Goal: Communication & Community: Participate in discussion

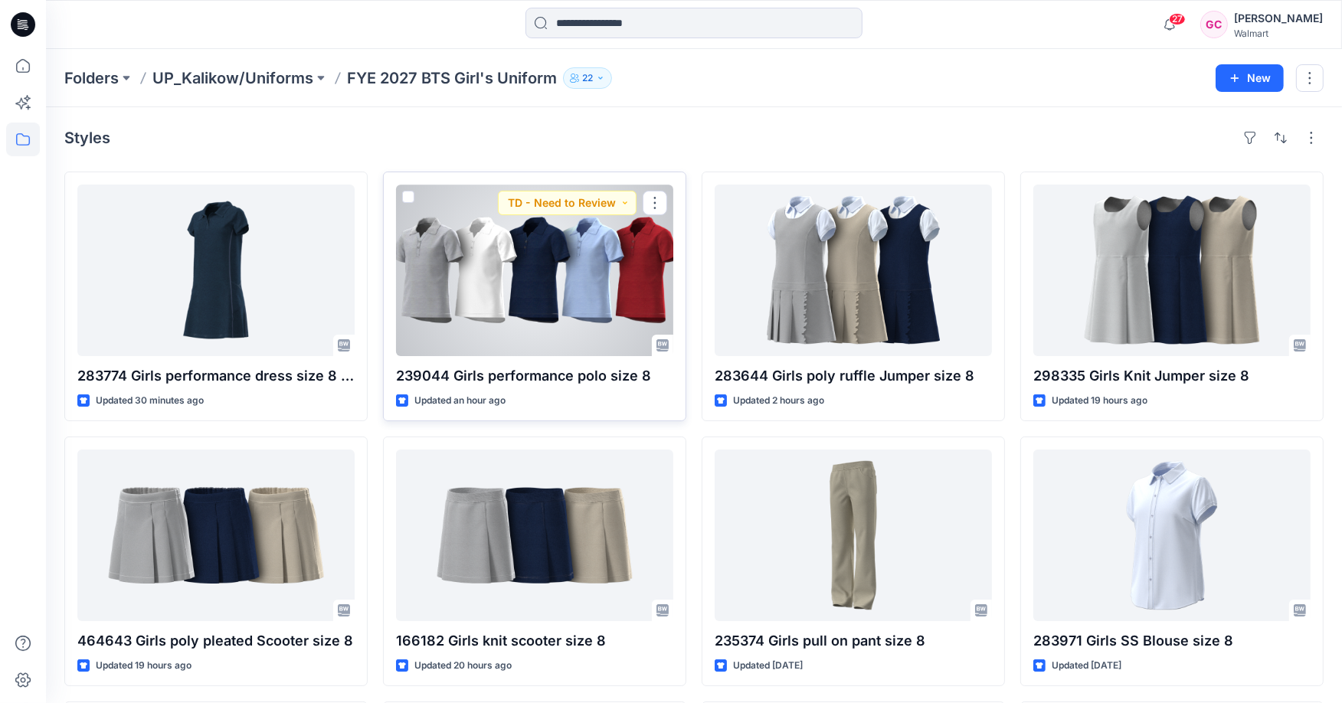
click at [514, 296] on div at bounding box center [534, 271] width 277 height 172
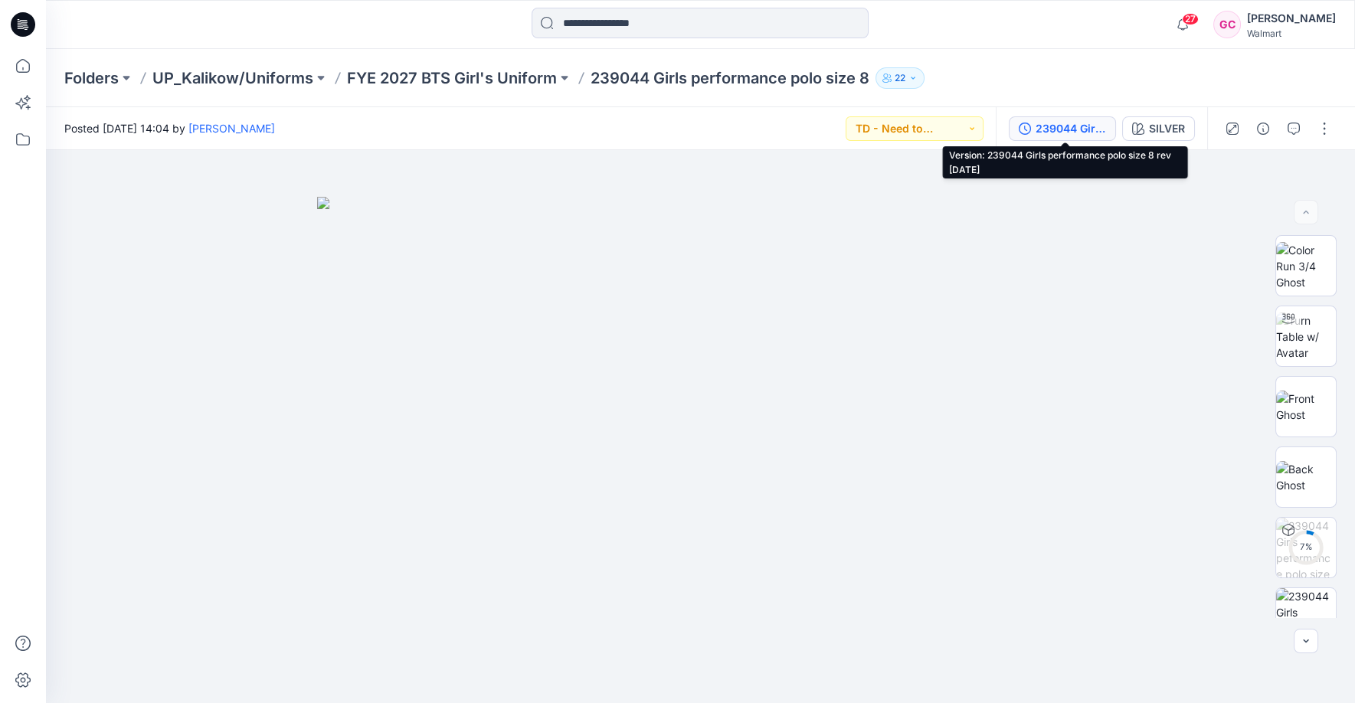
click at [1076, 130] on div "239044 Girls performance polo size 8 rev [DATE]" at bounding box center [1071, 128] width 70 height 17
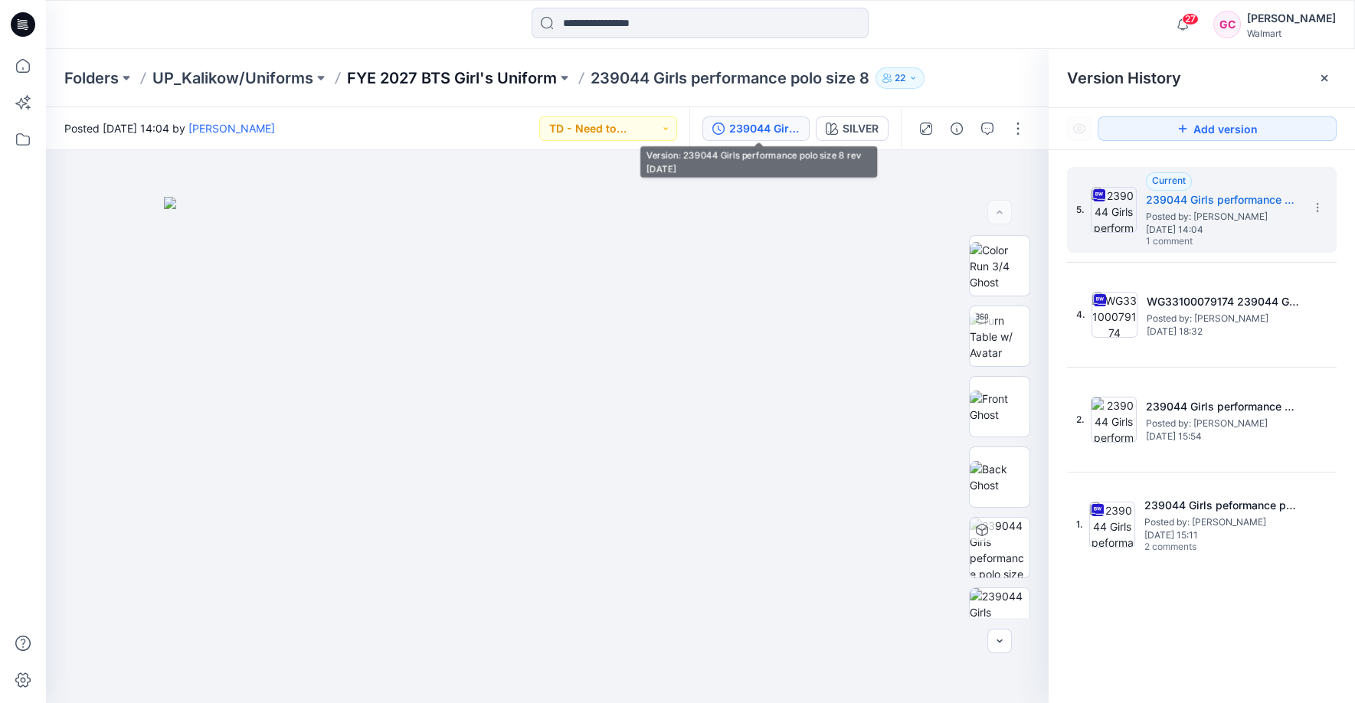
click at [399, 72] on p "FYE 2027 BTS Girl's Uniform" at bounding box center [452, 77] width 210 height 21
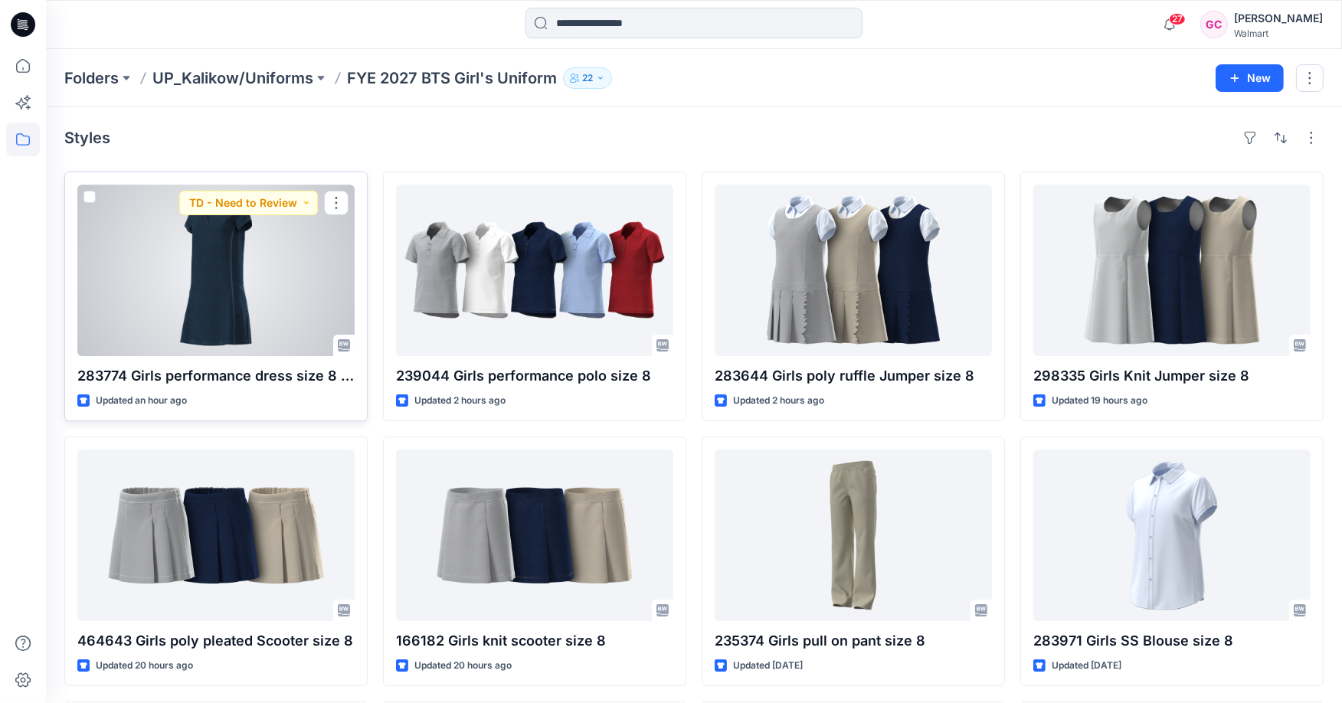
click at [214, 269] on div at bounding box center [215, 271] width 277 height 172
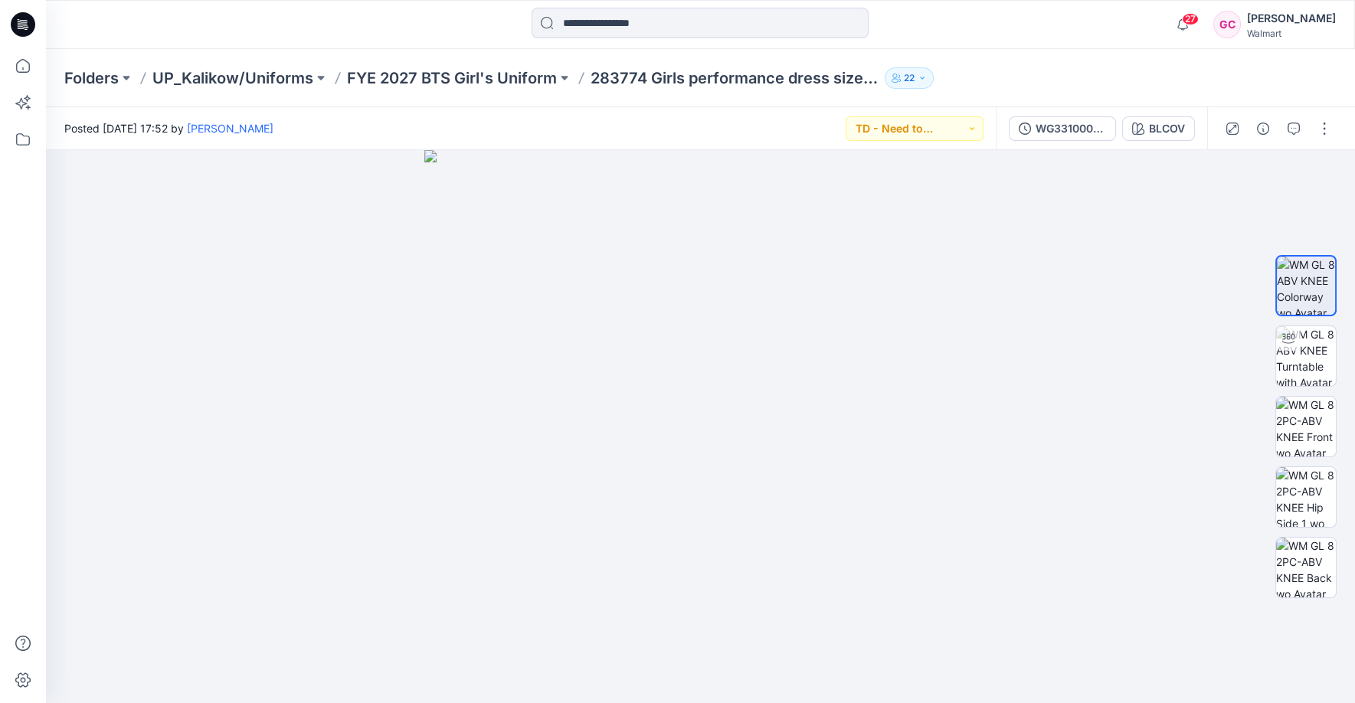
drag, startPoint x: 1052, startPoint y: 79, endPoint x: 993, endPoint y: 70, distance: 59.7
click at [1040, 77] on div "Folders UP_Kalikow/Uniforms FYE 2027 BTS Girl's Uniform 283774 Girls performanc…" at bounding box center [640, 77] width 1153 height 21
click at [456, 75] on p "FYE 2027 BTS Girl's Uniform" at bounding box center [452, 77] width 210 height 21
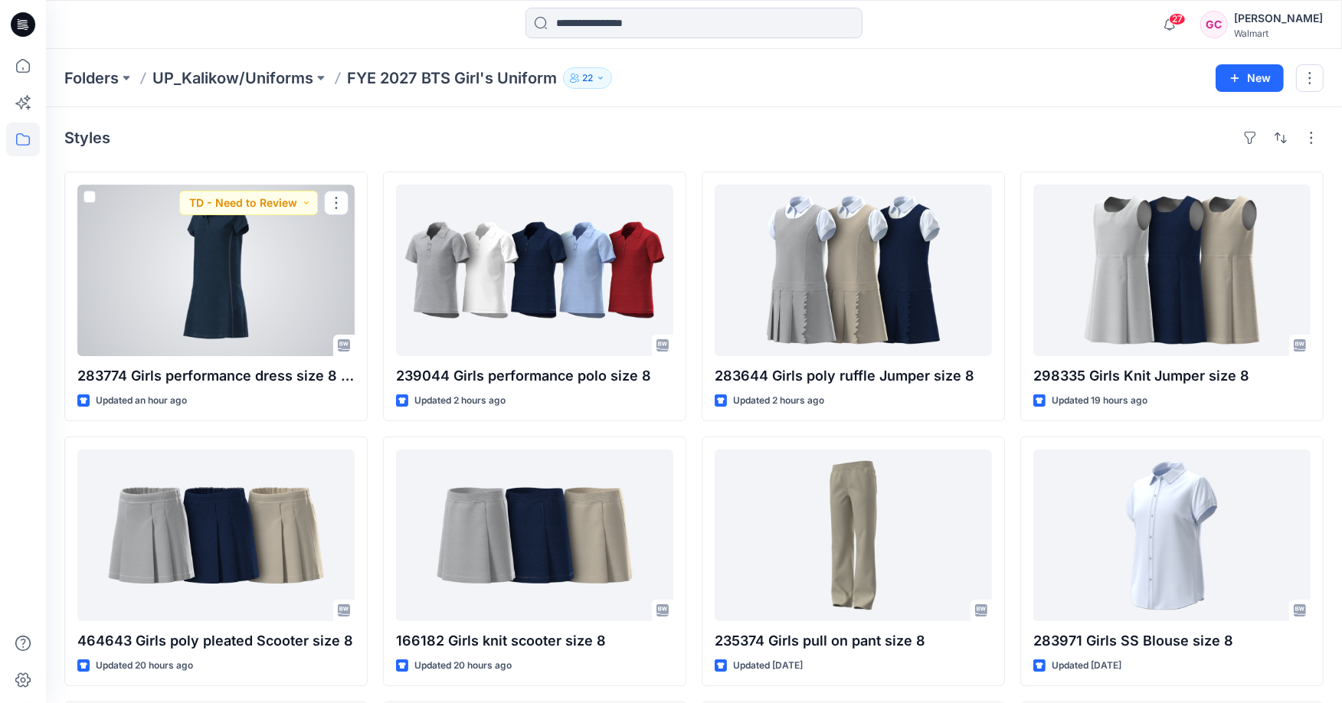
click at [257, 236] on div at bounding box center [215, 271] width 277 height 172
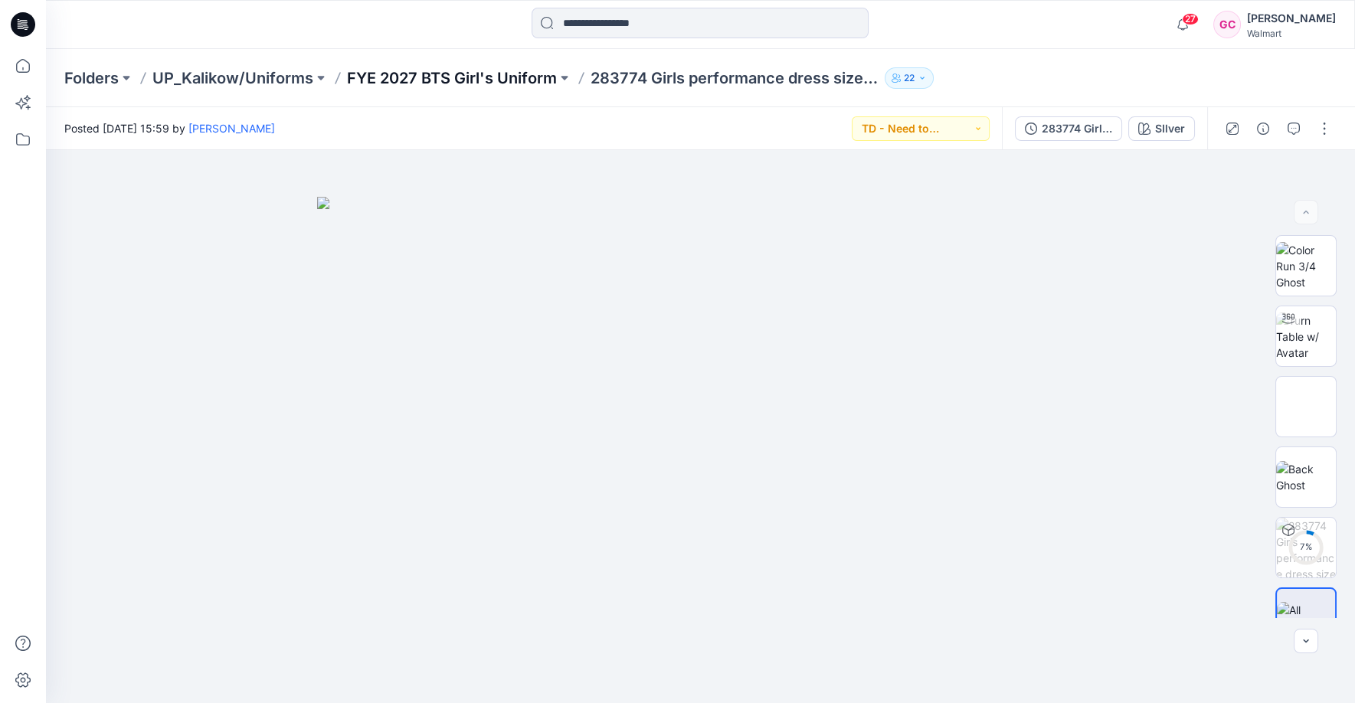
click at [510, 79] on p "FYE 2027 BTS Girl's Uniform" at bounding box center [452, 77] width 210 height 21
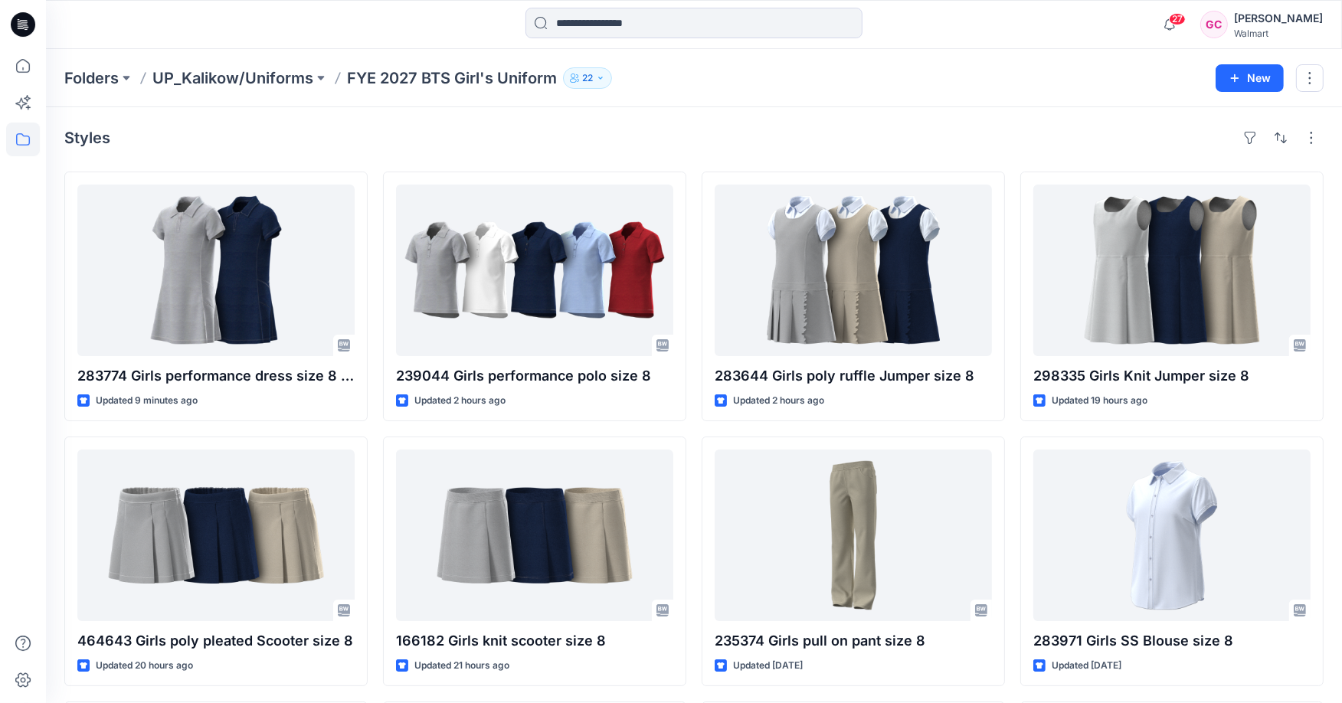
click at [918, 126] on div "Styles" at bounding box center [693, 138] width 1259 height 25
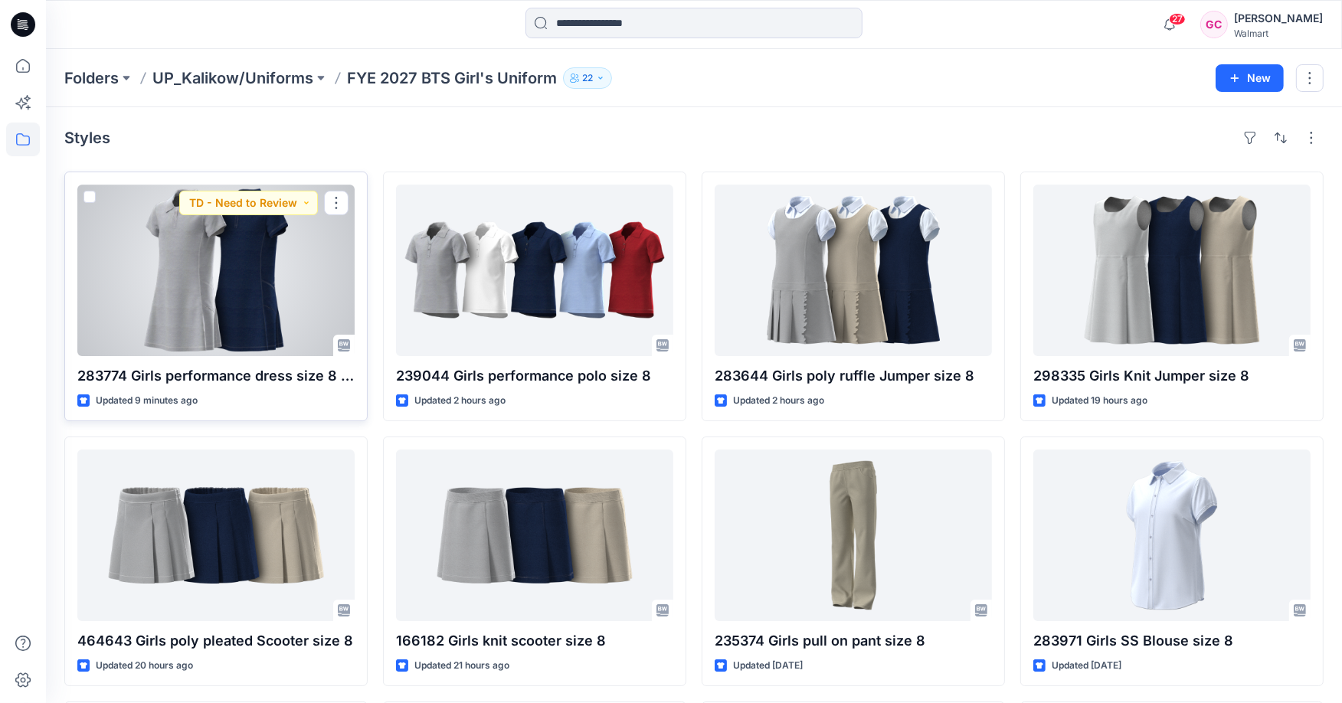
click at [209, 277] on div at bounding box center [215, 271] width 277 height 172
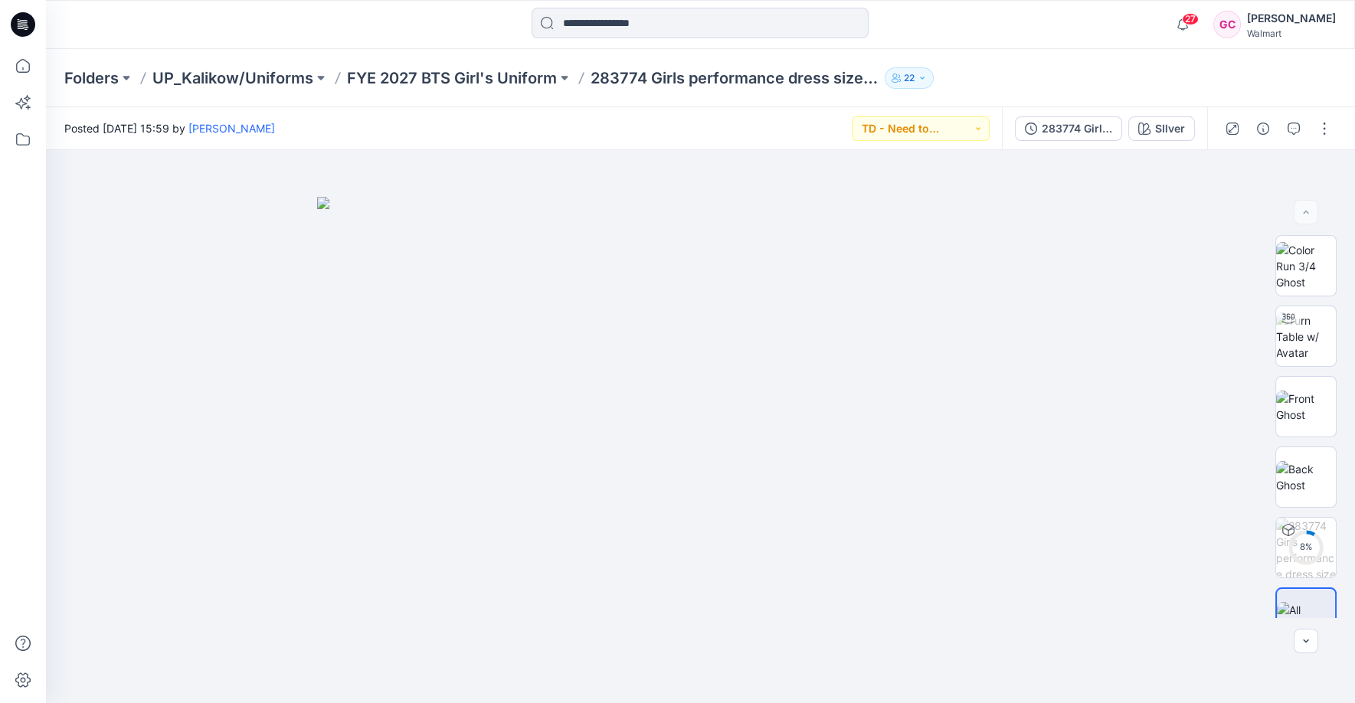
click at [1078, 70] on div "Folders UP_Kalikow/Uniforms FYE 2027 BTS Girl's Uniform 283774 Girls performanc…" at bounding box center [640, 77] width 1153 height 21
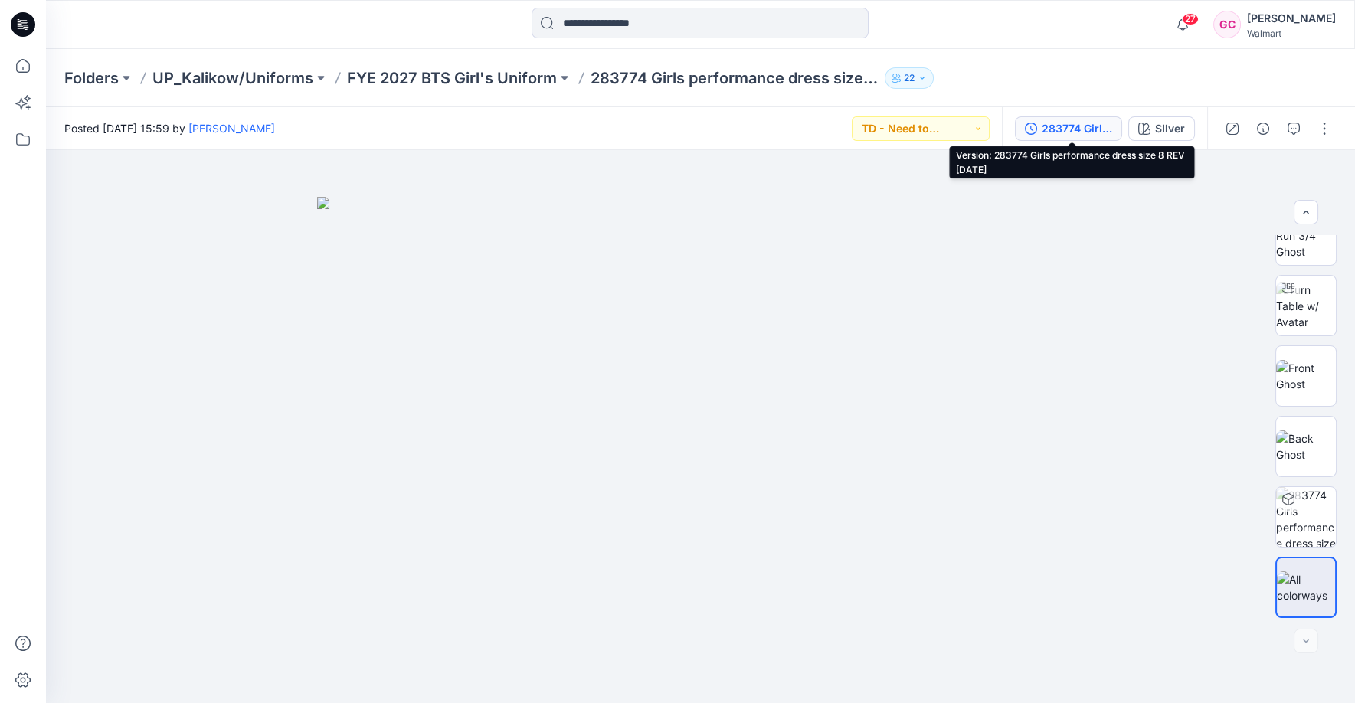
click at [1062, 124] on div "283774 Girls performance dress size 8 REV [DATE]" at bounding box center [1077, 128] width 70 height 17
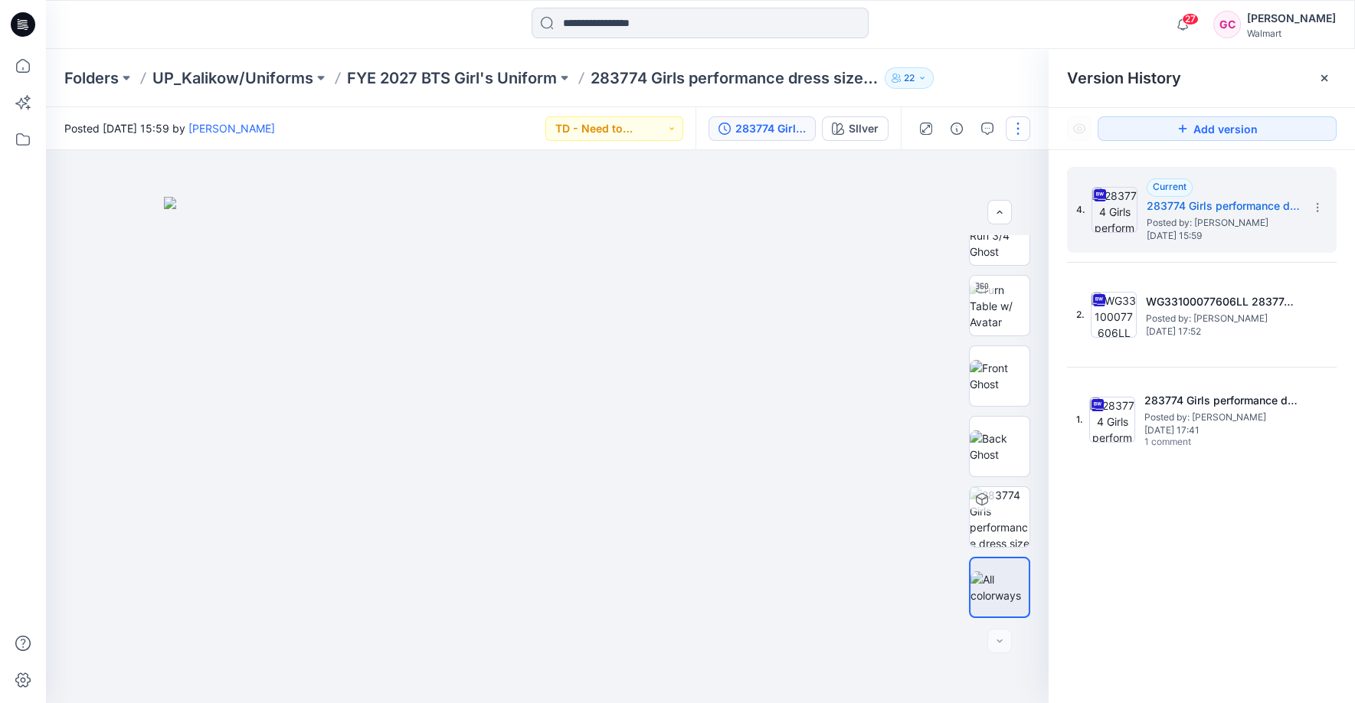
click at [1016, 125] on button "button" at bounding box center [1018, 128] width 25 height 25
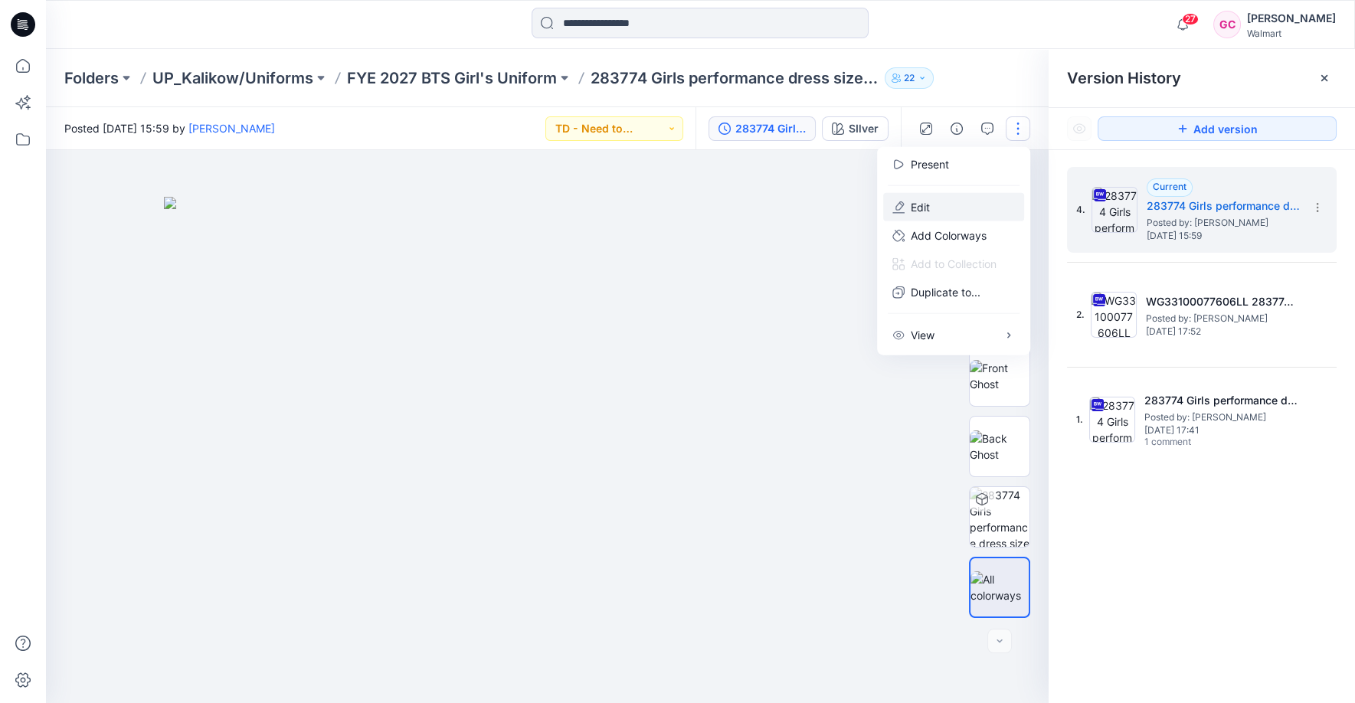
click at [938, 201] on button "Edit" at bounding box center [953, 207] width 141 height 28
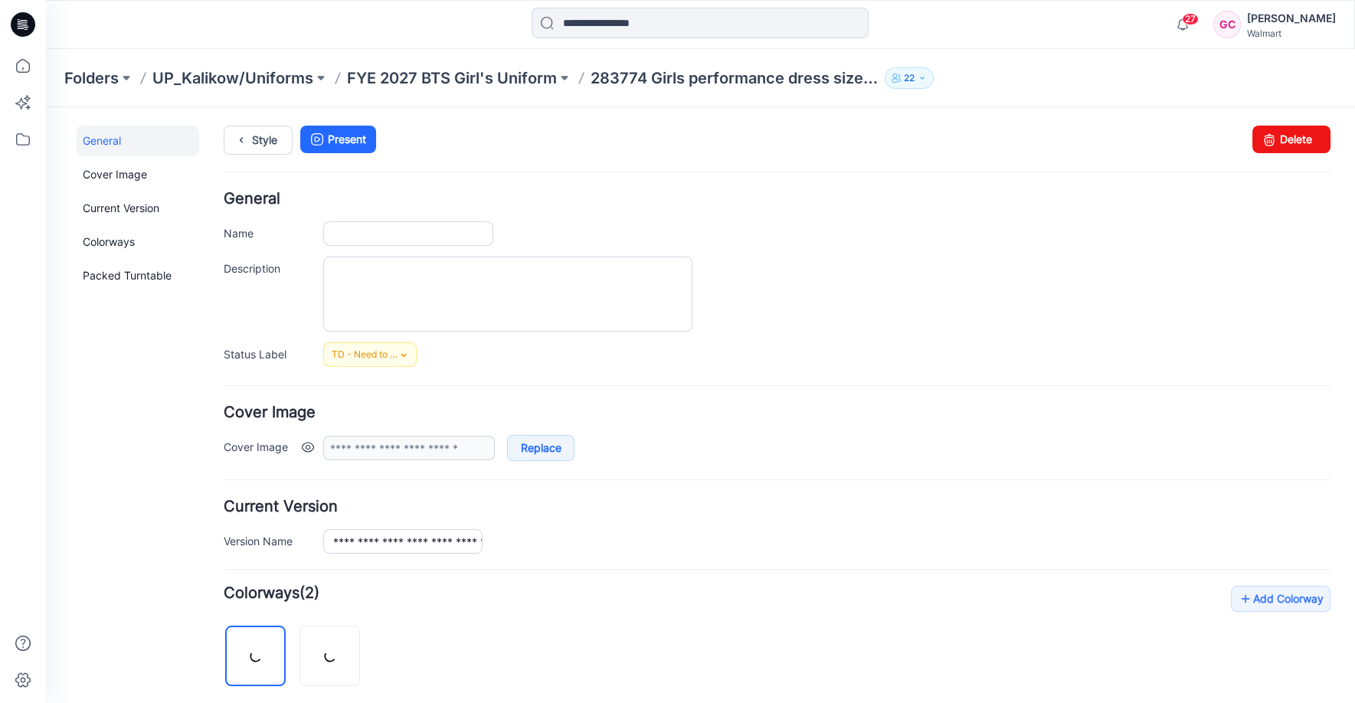
type input "**********"
type input "******"
type input "**********"
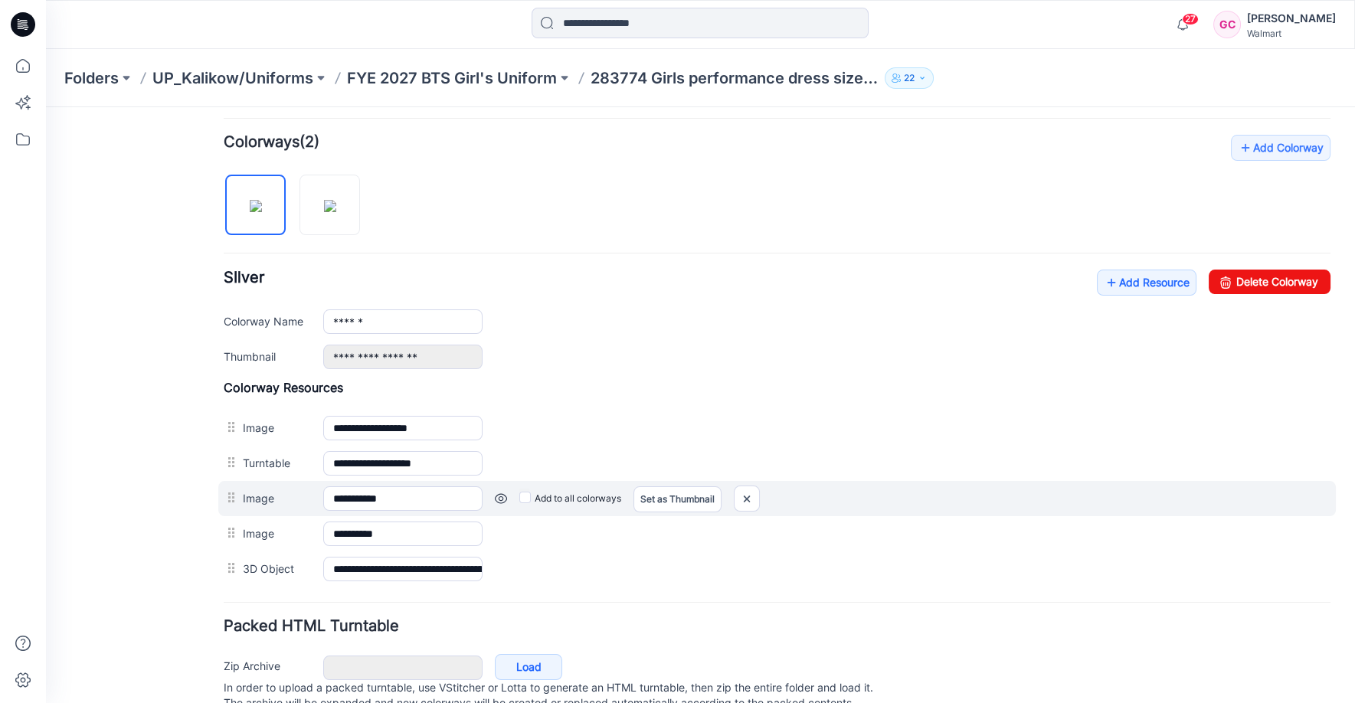
scroll to position [500, 0]
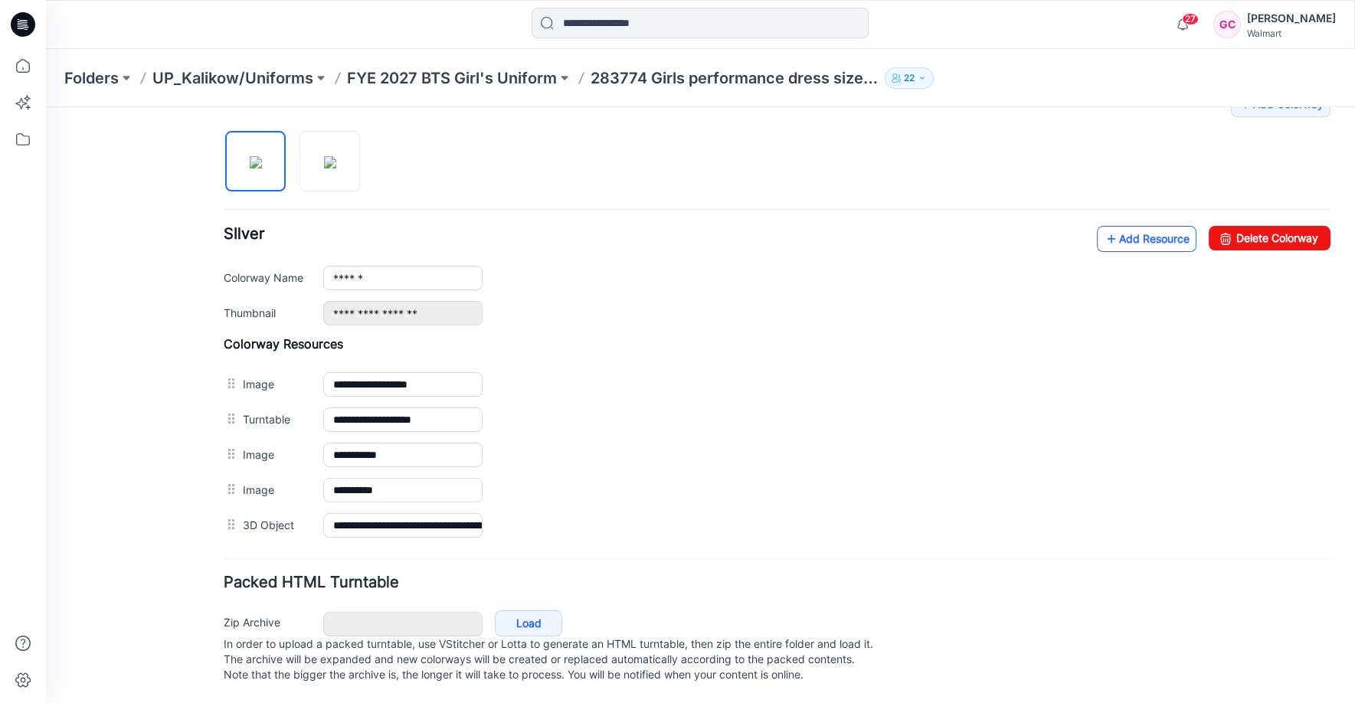
click at [1117, 229] on link "Add Resource" at bounding box center [1147, 239] width 100 height 26
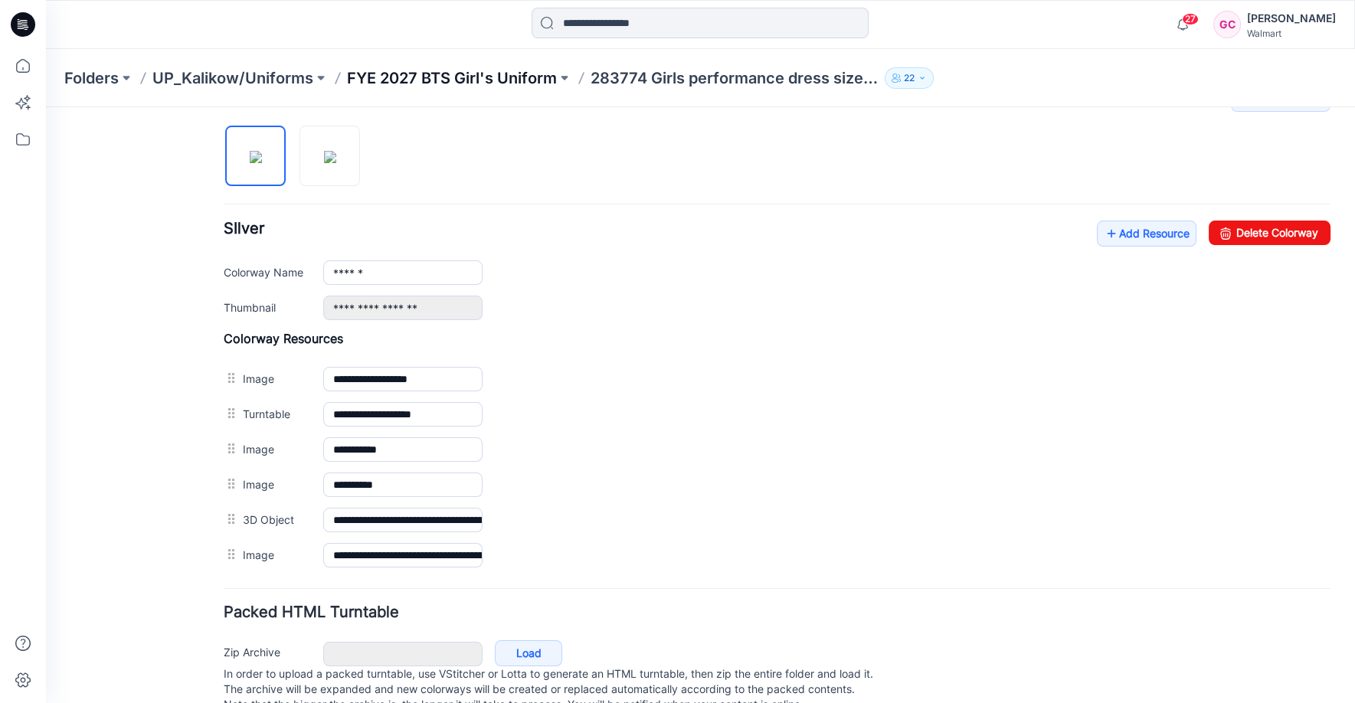
click at [440, 74] on p "FYE 2027 BTS Girl's Uniform" at bounding box center [452, 77] width 210 height 21
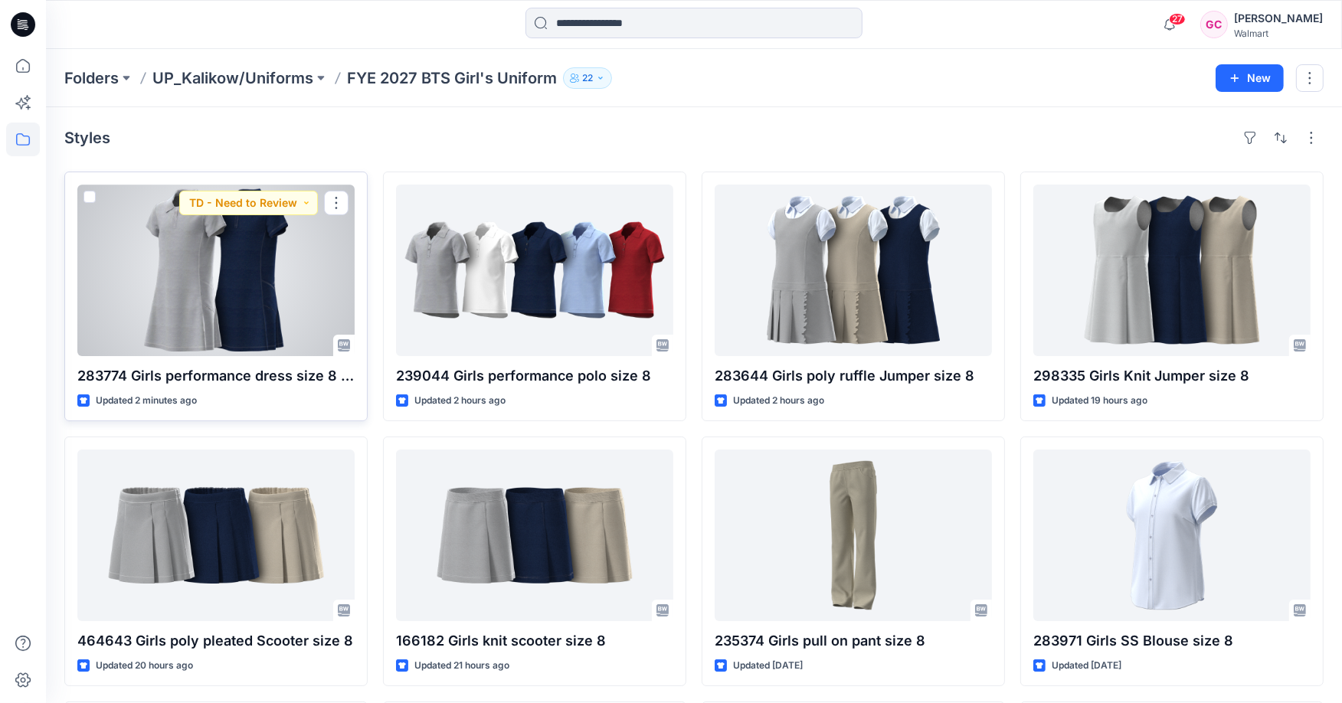
click at [197, 273] on div at bounding box center [215, 271] width 277 height 172
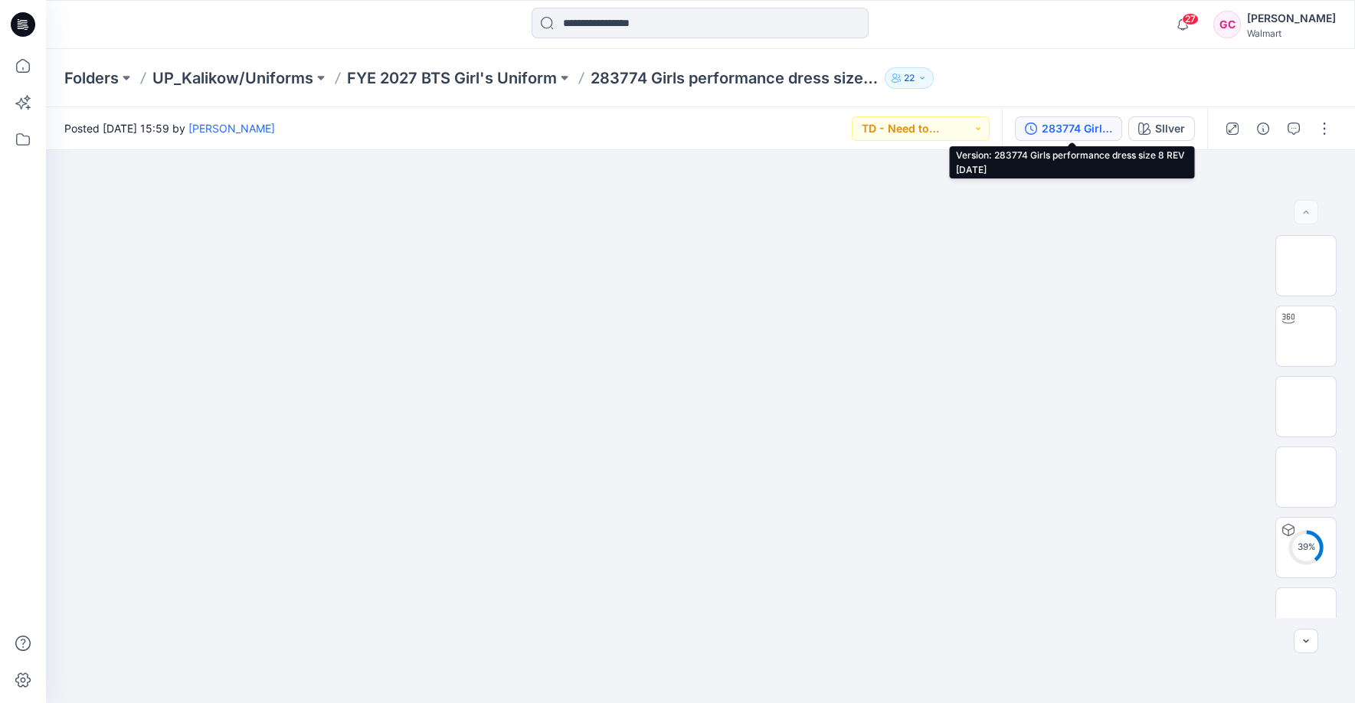
click at [1062, 126] on div "283774 Girls performance dress size 8 REV [DATE]" at bounding box center [1077, 128] width 70 height 17
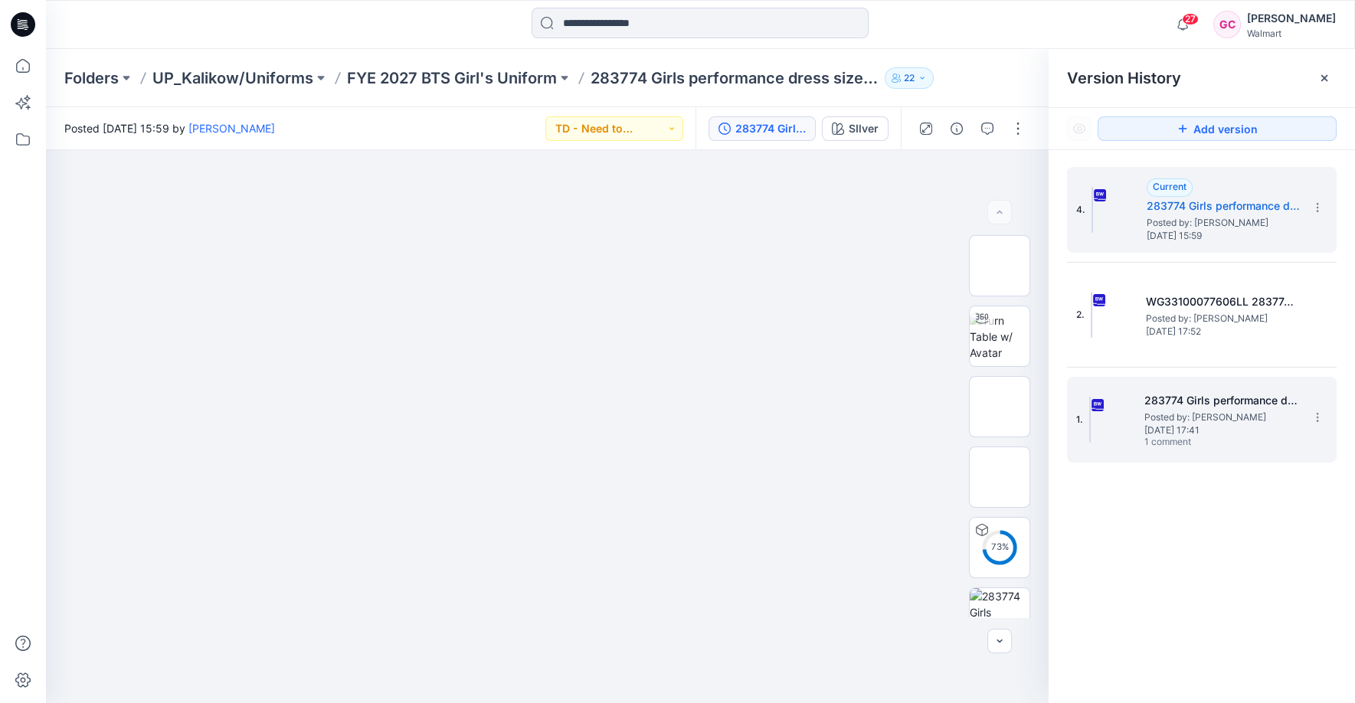
click at [1180, 416] on span "Posted by: [PERSON_NAME]" at bounding box center [1220, 417] width 153 height 15
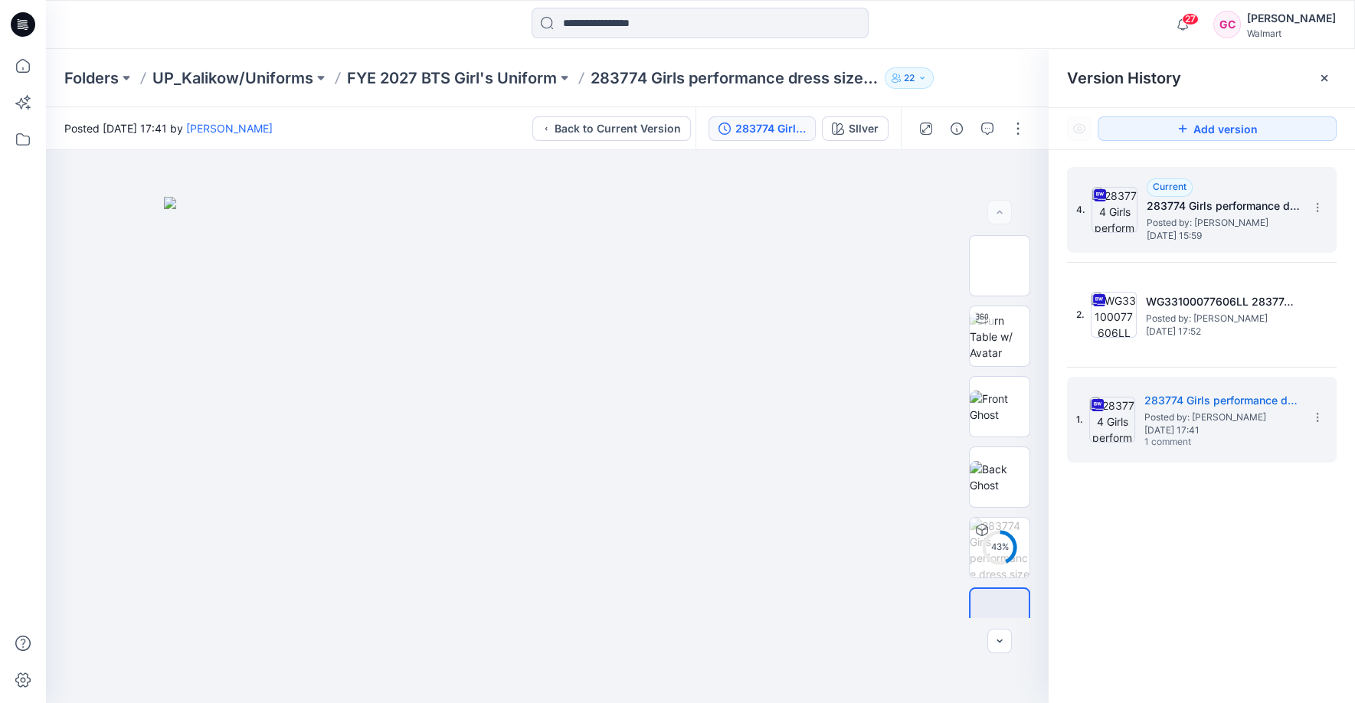
click at [1199, 212] on h5 "283774 Girls performance dress size 8 REV [DATE]" at bounding box center [1223, 206] width 153 height 18
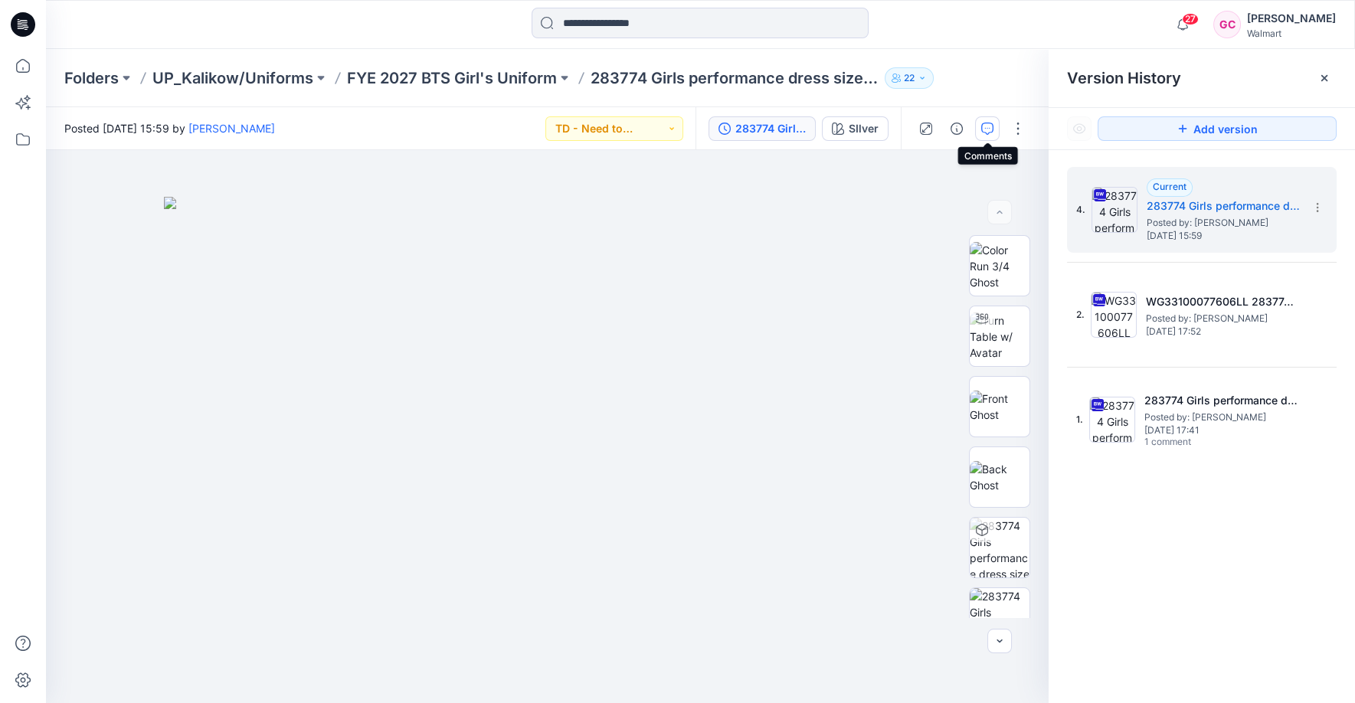
click at [984, 123] on icon "button" at bounding box center [987, 129] width 12 height 12
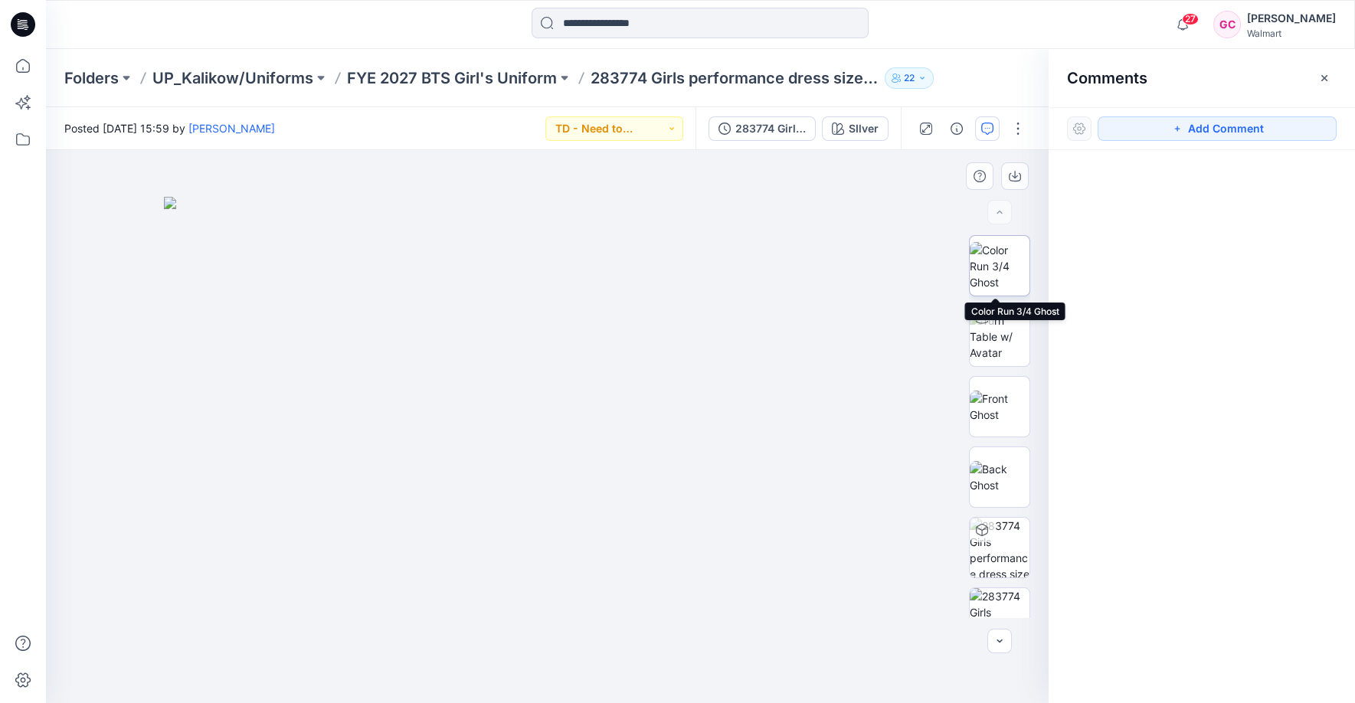
click at [995, 255] on img at bounding box center [1000, 266] width 60 height 48
click at [989, 128] on icon "button" at bounding box center [987, 129] width 12 height 12
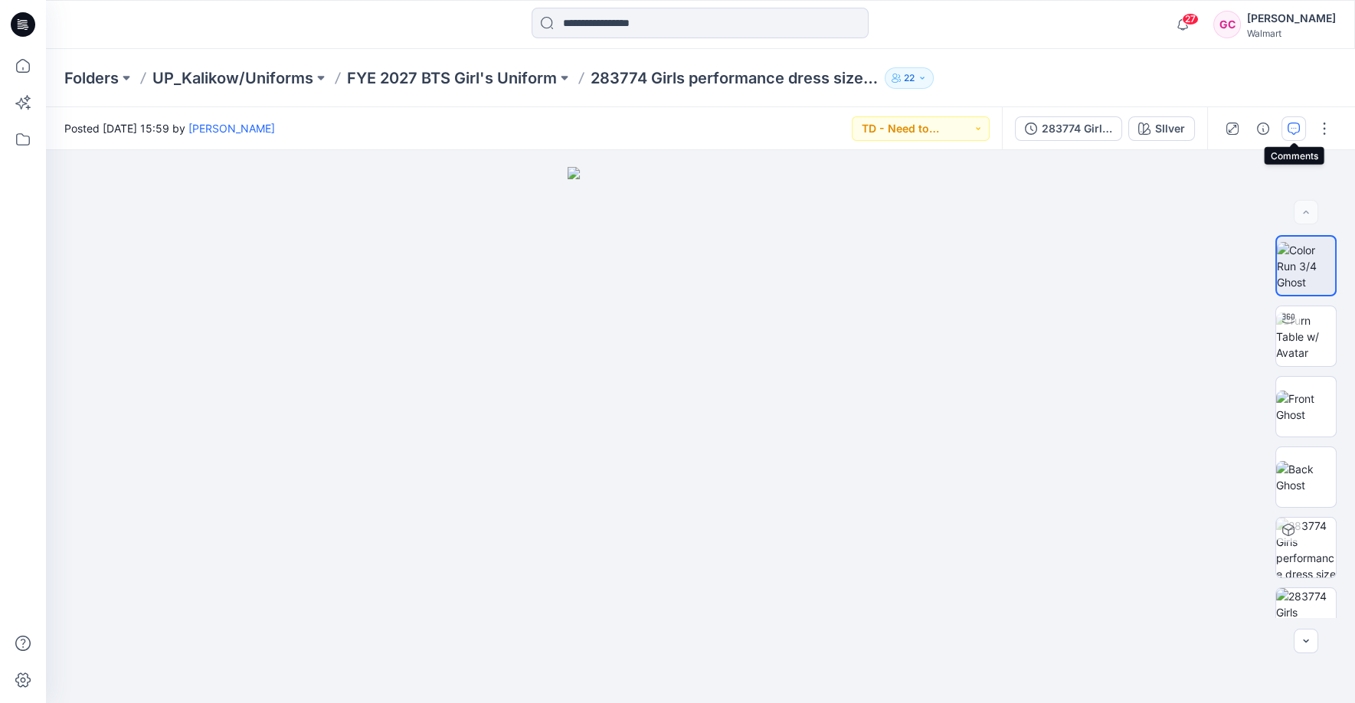
click at [1296, 129] on icon "button" at bounding box center [1294, 129] width 12 height 12
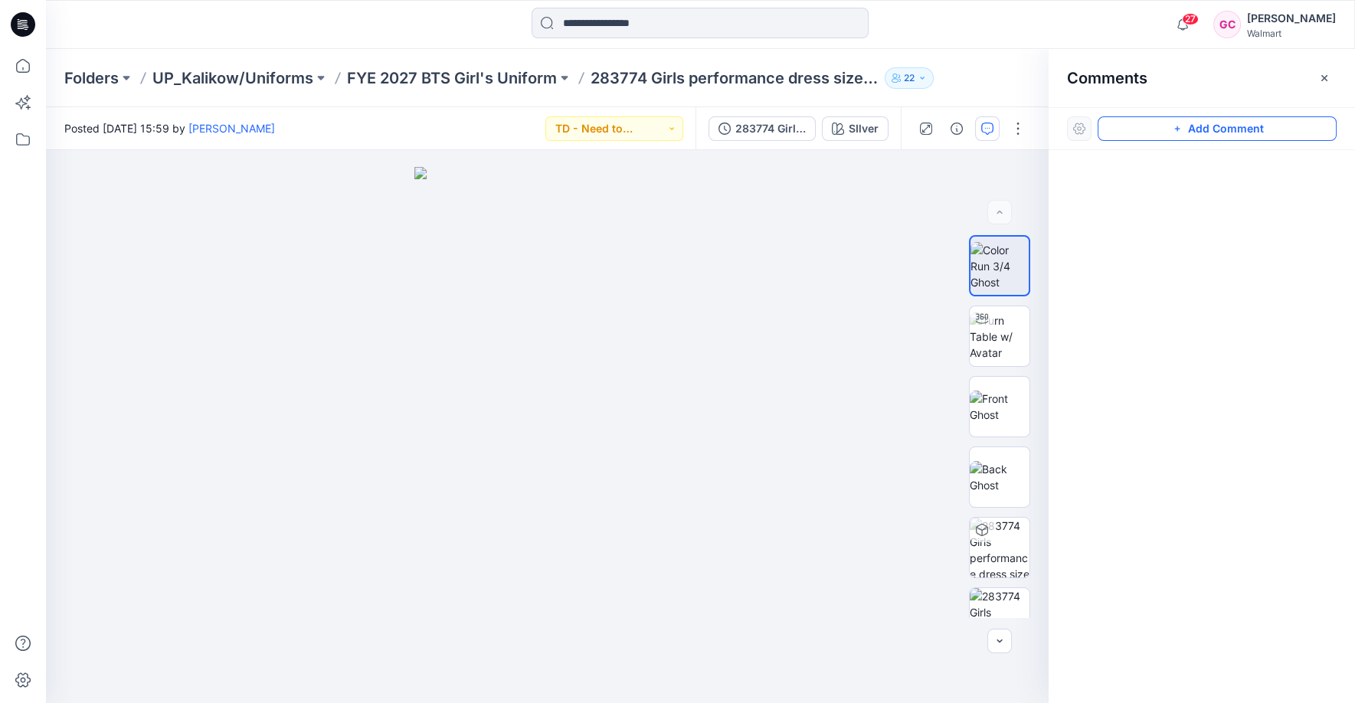
click at [1256, 128] on button "Add Comment" at bounding box center [1217, 128] width 239 height 25
click at [588, 412] on div "1" at bounding box center [547, 426] width 1003 height 553
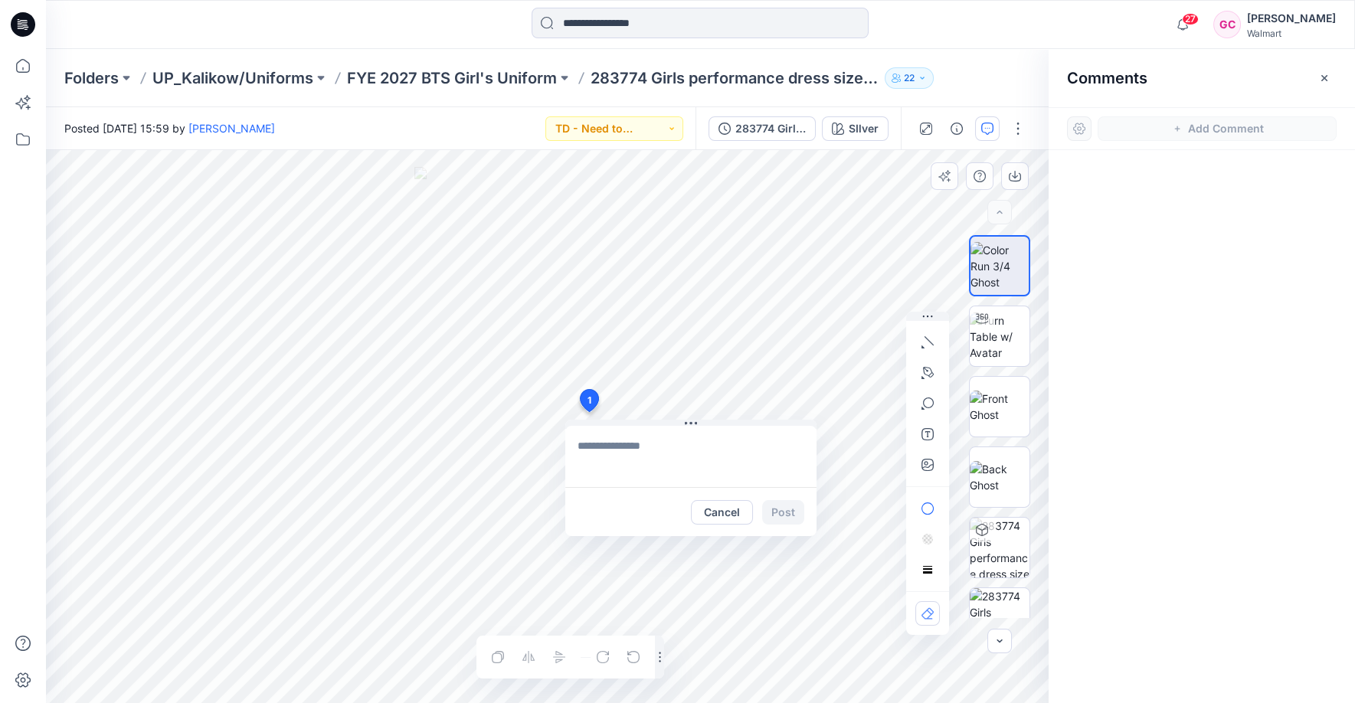
type textarea "**********"
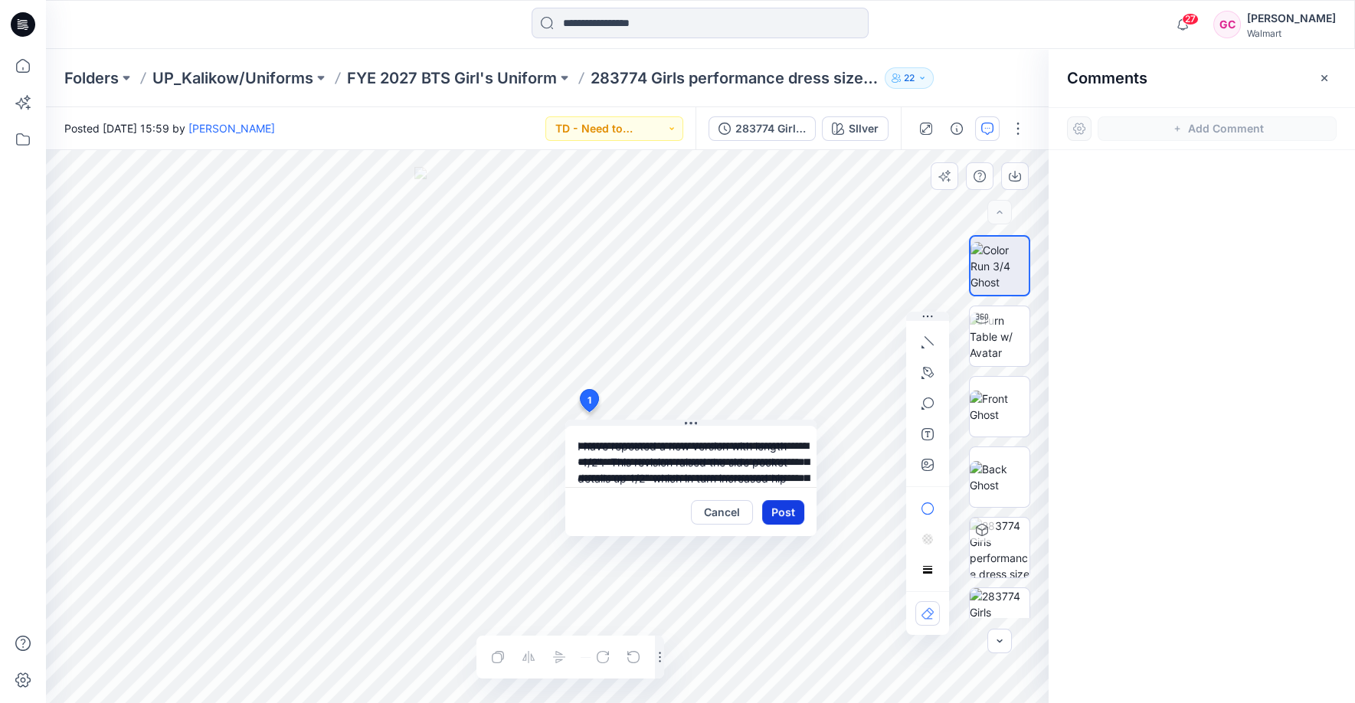
scroll to position [44, 0]
click at [780, 512] on button "Post" at bounding box center [783, 512] width 42 height 25
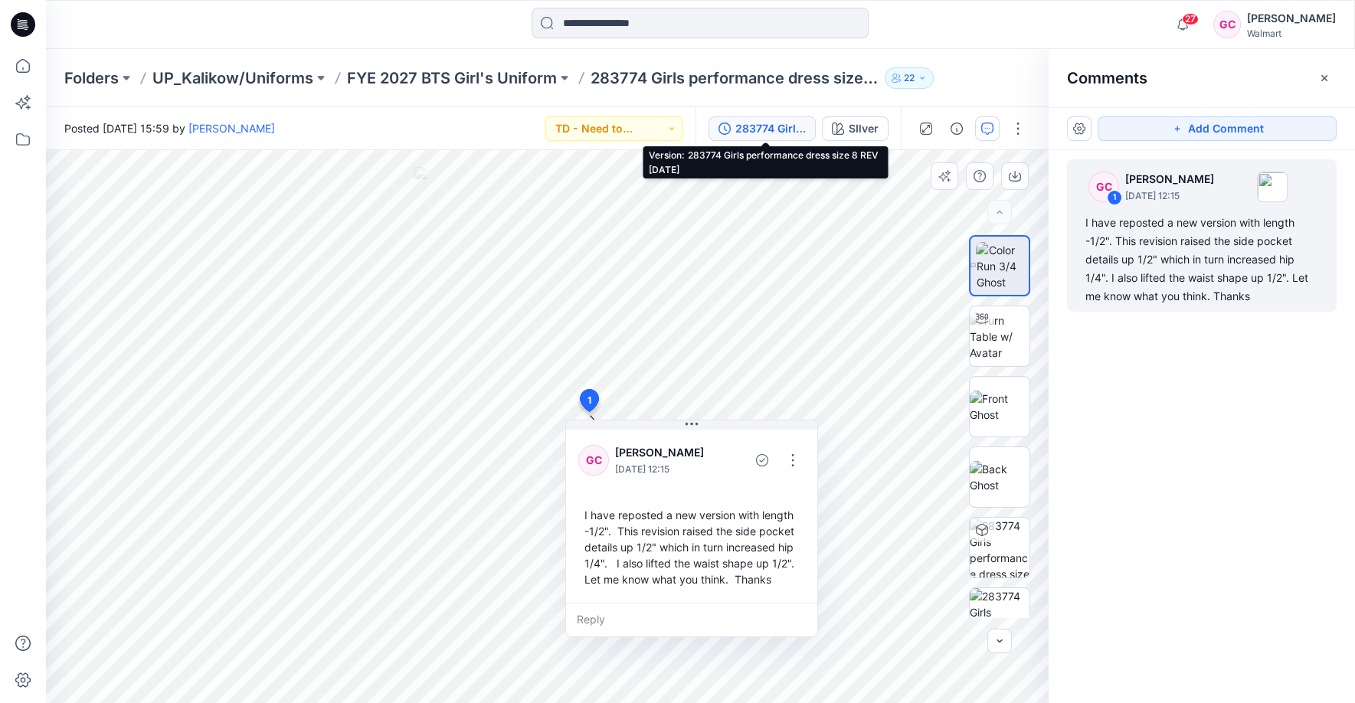
click at [759, 124] on div "283774 Girls performance dress size 8 REV [DATE]" at bounding box center [770, 128] width 70 height 17
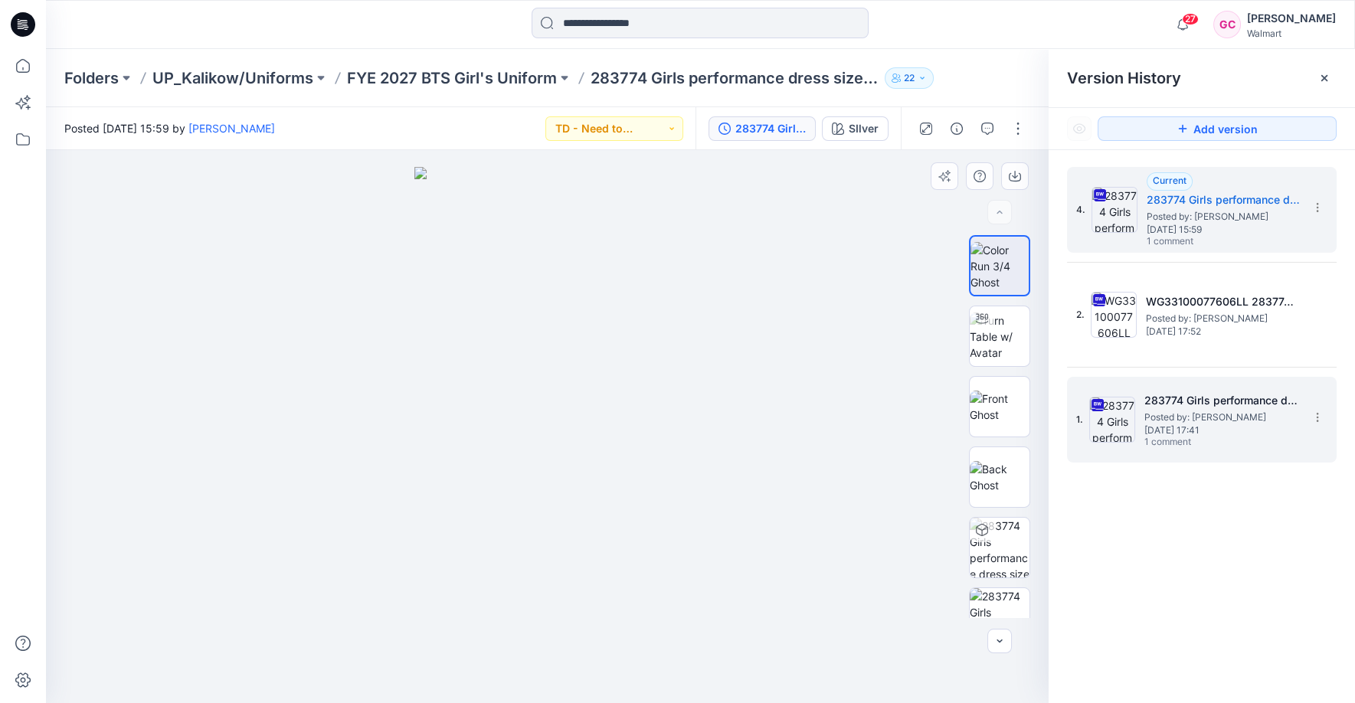
click at [1186, 411] on span "Posted by: [PERSON_NAME]" at bounding box center [1220, 417] width 153 height 15
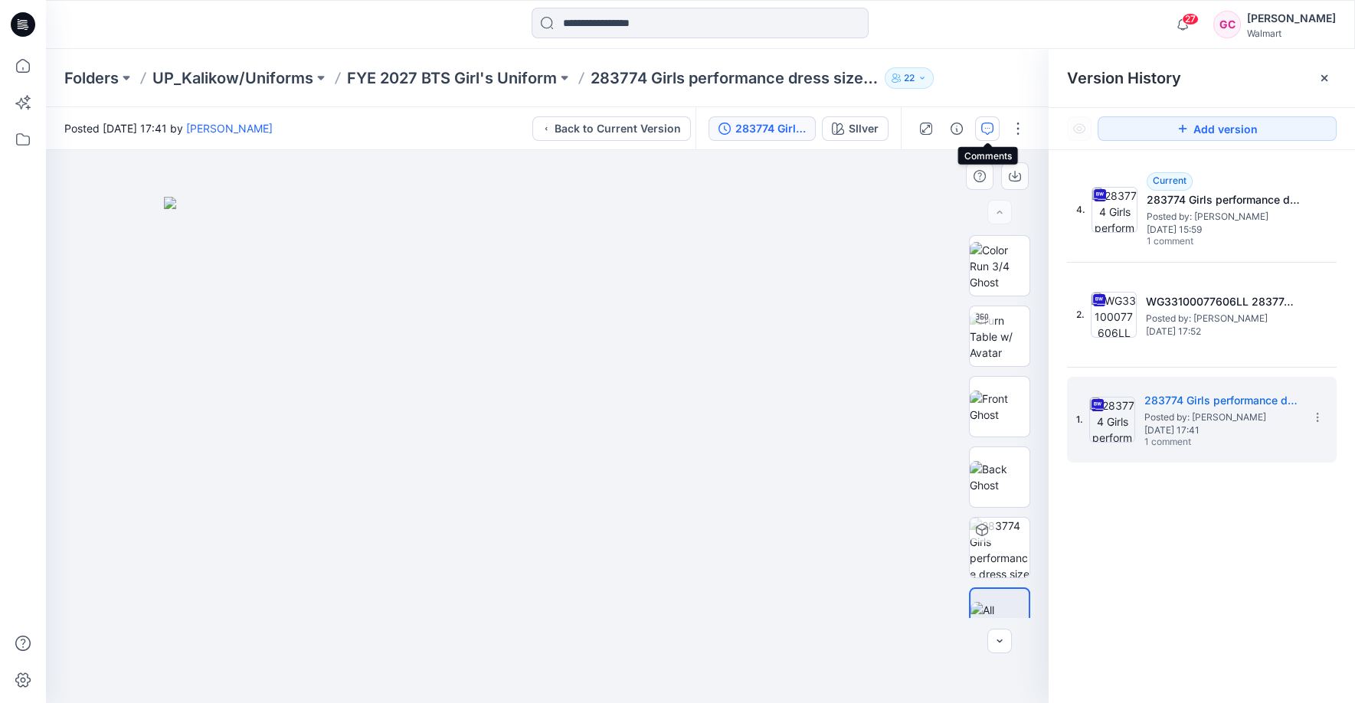
click at [991, 129] on icon "button" at bounding box center [987, 129] width 12 height 12
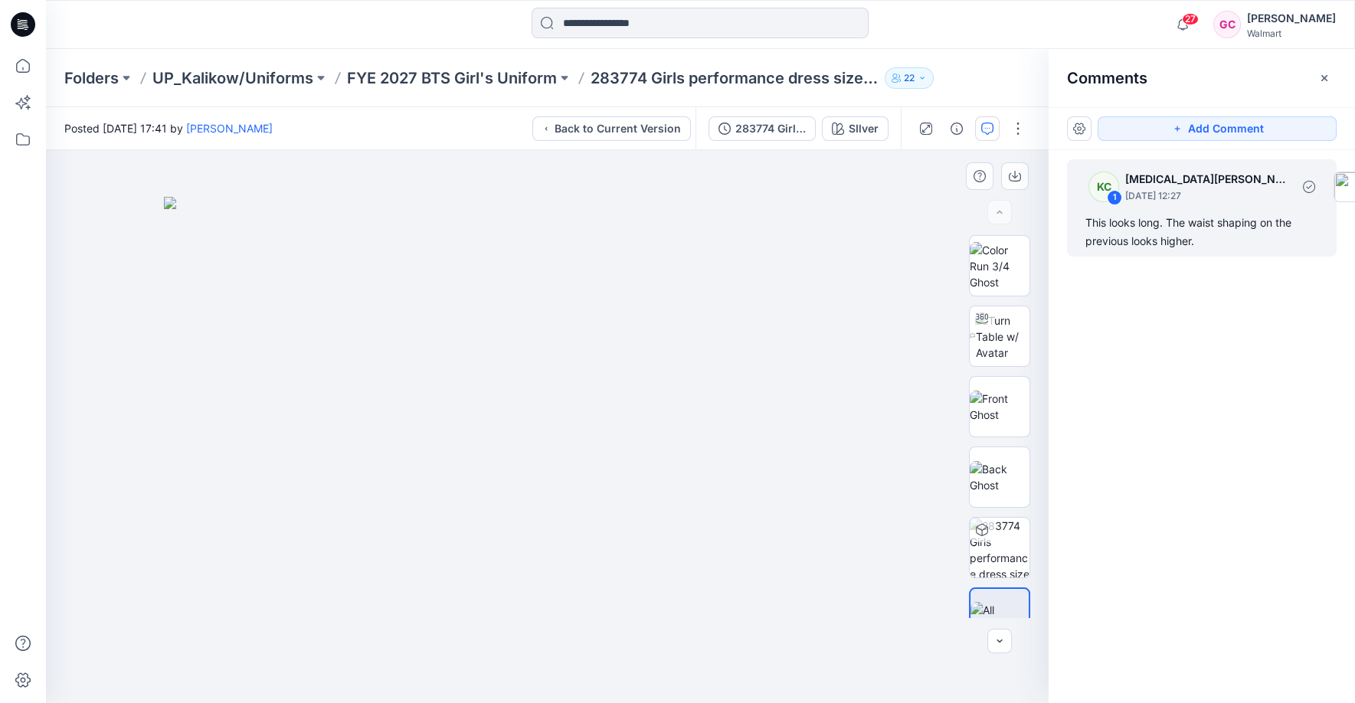
click at [1170, 227] on div "This looks long. The waist shaping on the previous looks higher." at bounding box center [1201, 232] width 233 height 37
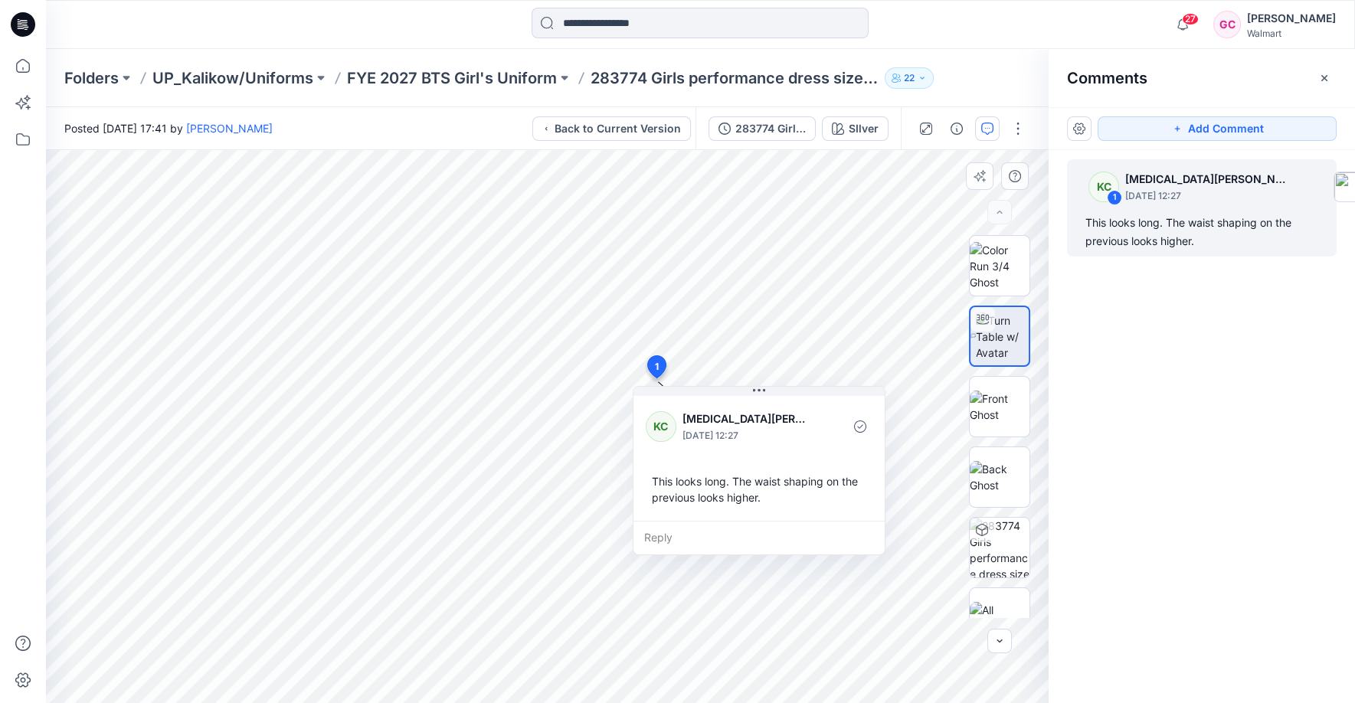
click at [771, 502] on div "This looks long. The waist shaping on the previous looks higher." at bounding box center [759, 489] width 227 height 44
click at [676, 529] on div "Reply" at bounding box center [758, 538] width 251 height 34
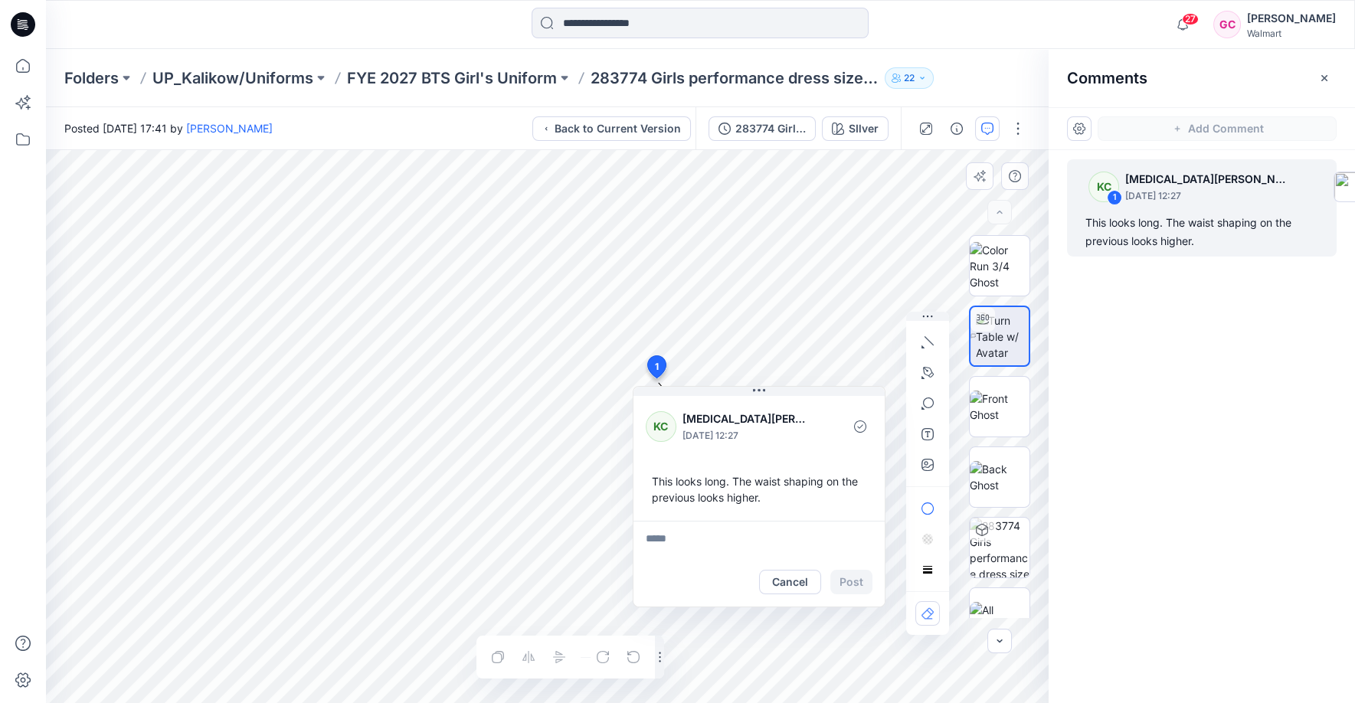
type textarea "**********"
click at [852, 581] on button "Post" at bounding box center [851, 582] width 42 height 25
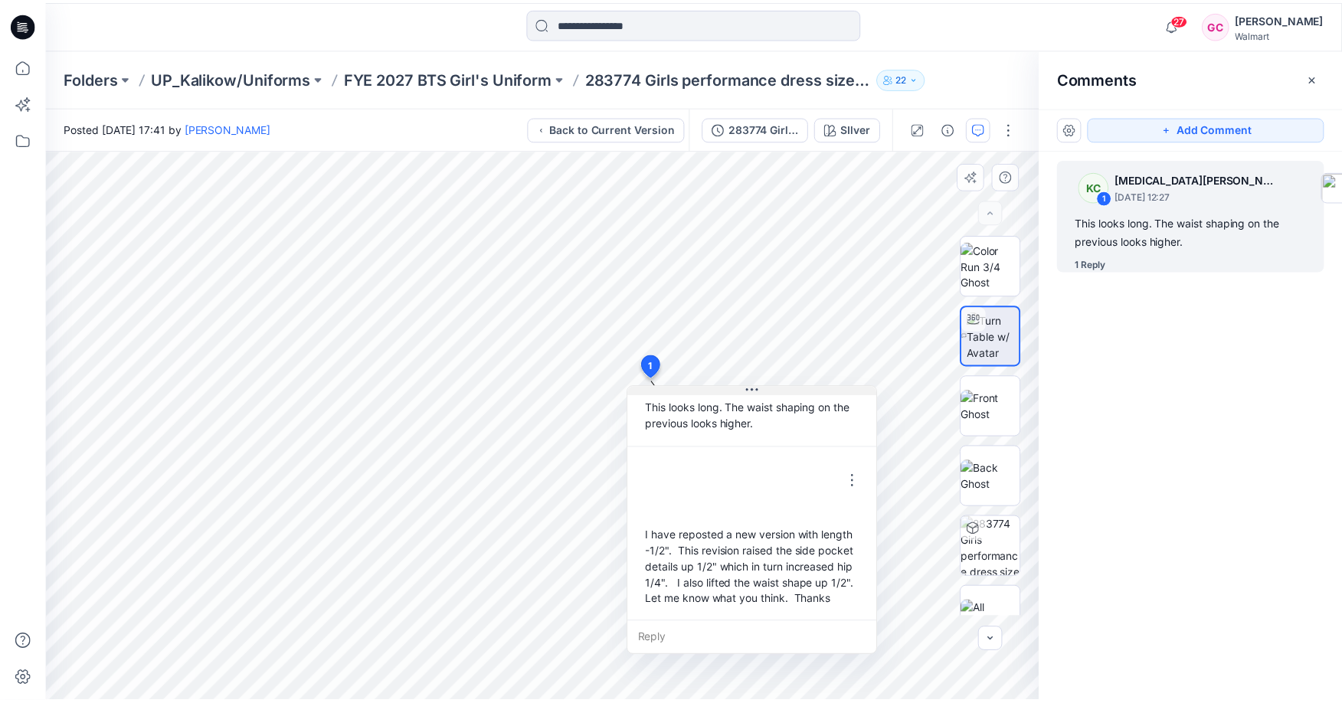
scroll to position [74, 0]
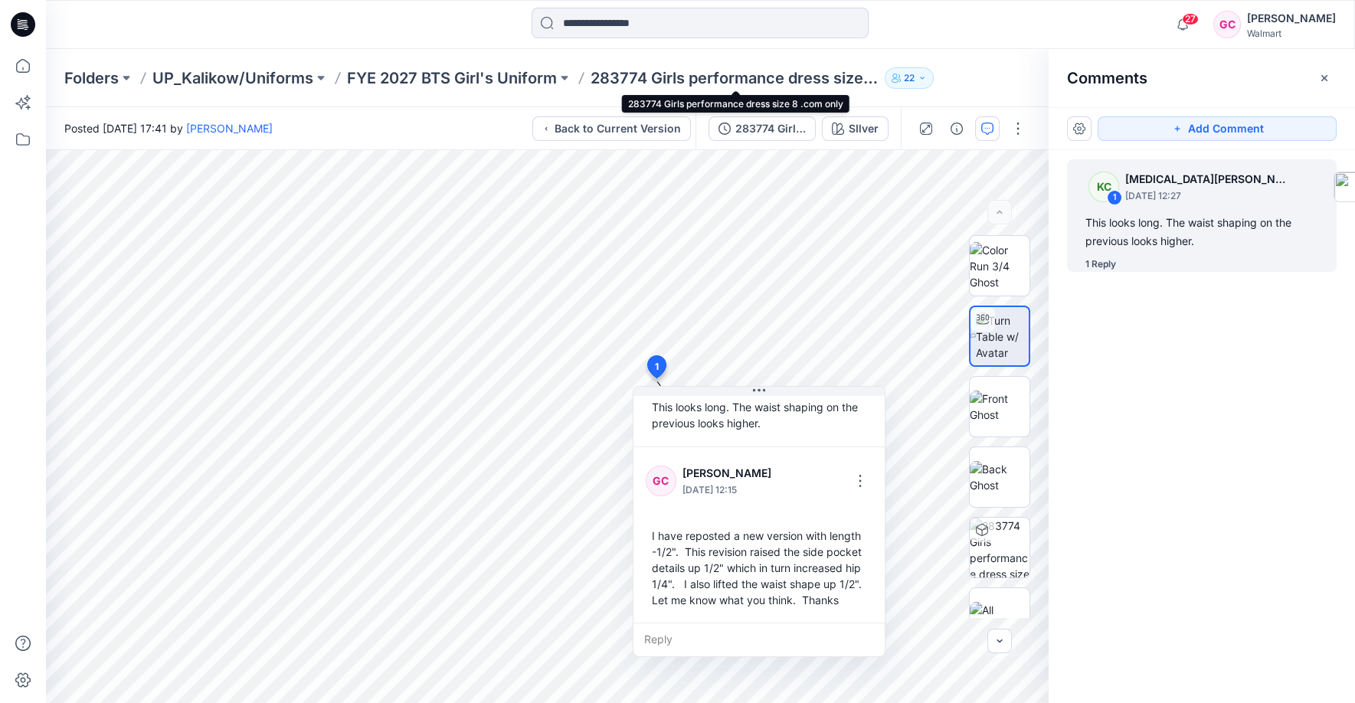
click at [690, 70] on p "283774 Girls performance dress size 8 .com only" at bounding box center [735, 77] width 288 height 21
click at [538, 74] on p "FYE 2027 BTS Girl's Uniform" at bounding box center [452, 77] width 210 height 21
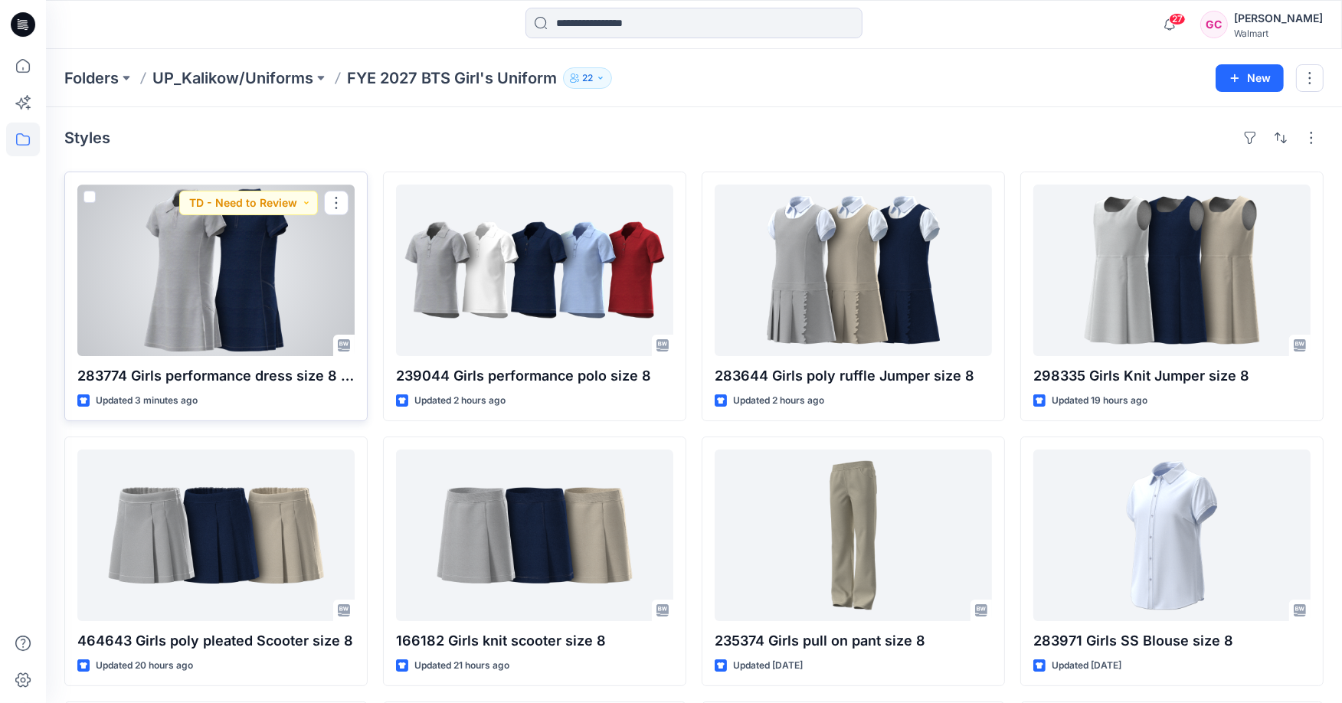
click at [269, 322] on div at bounding box center [215, 271] width 277 height 172
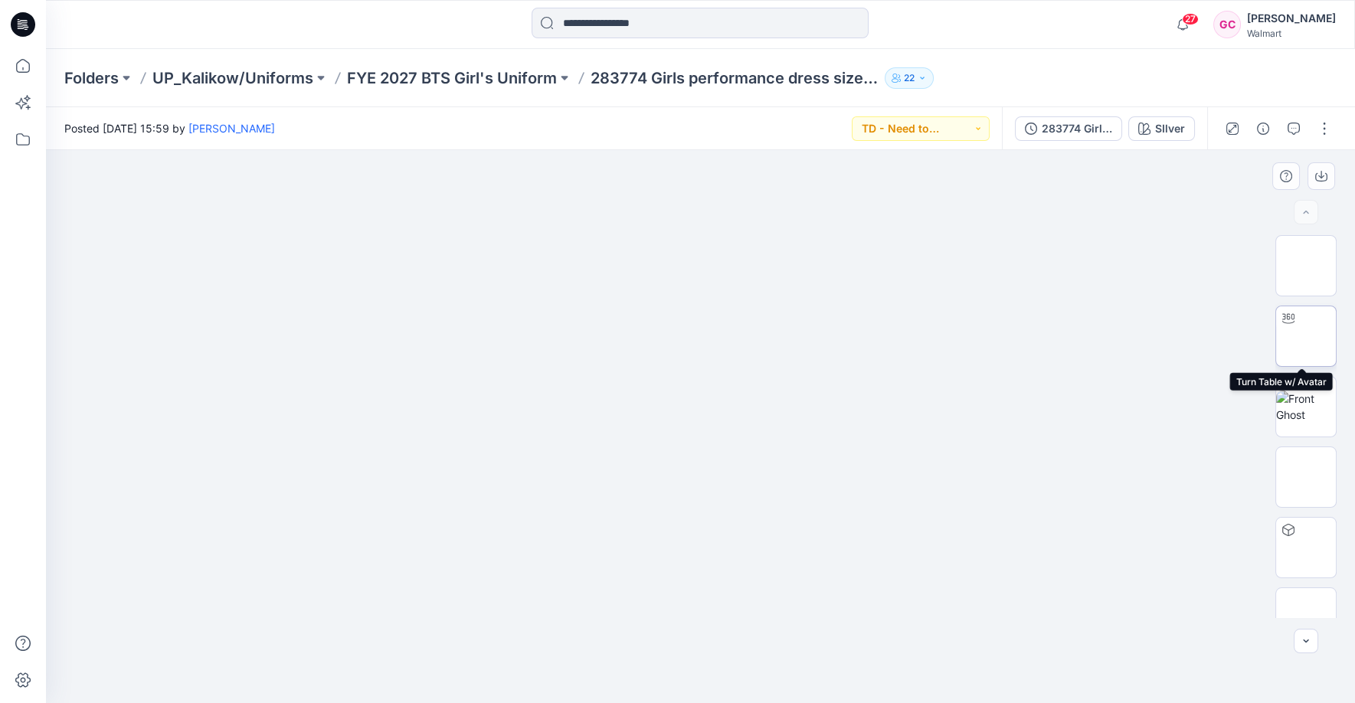
click at [1306, 336] on img at bounding box center [1306, 336] width 0 height 0
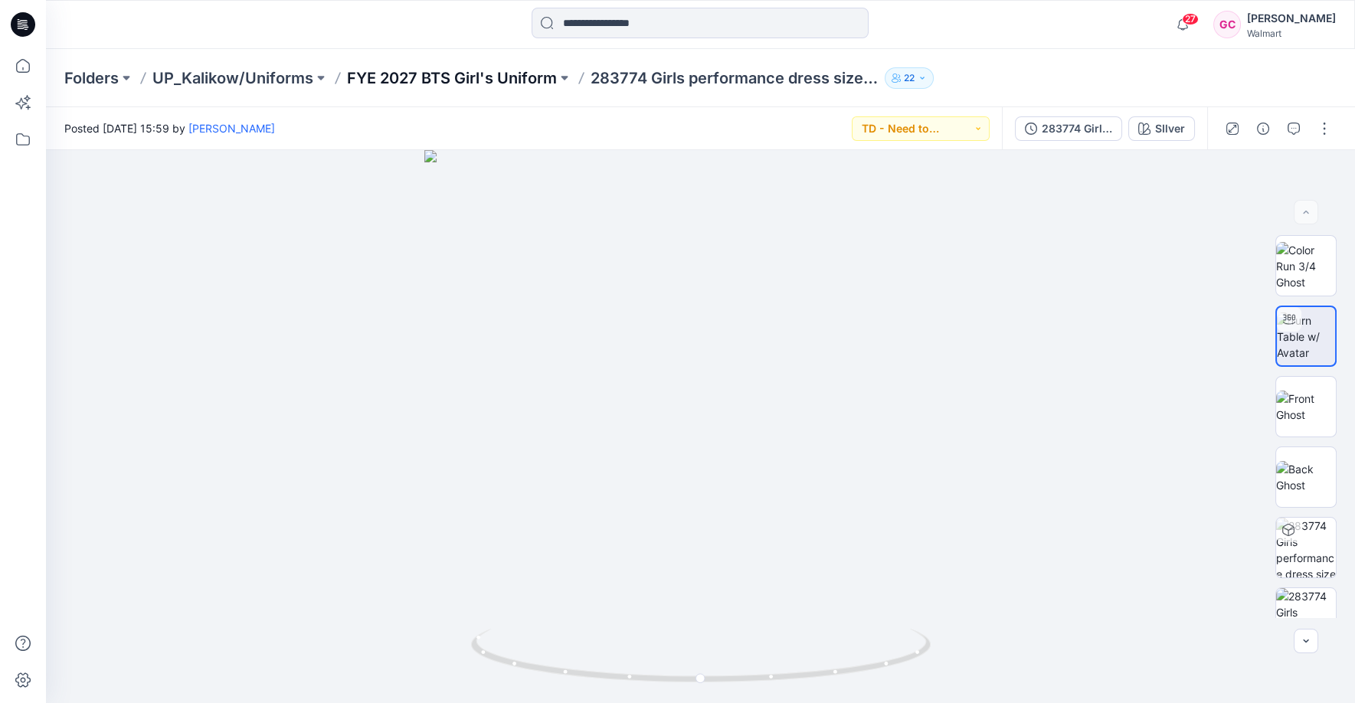
click at [482, 72] on p "FYE 2027 BTS Girl's Uniform" at bounding box center [452, 77] width 210 height 21
